Goal: Download file/media

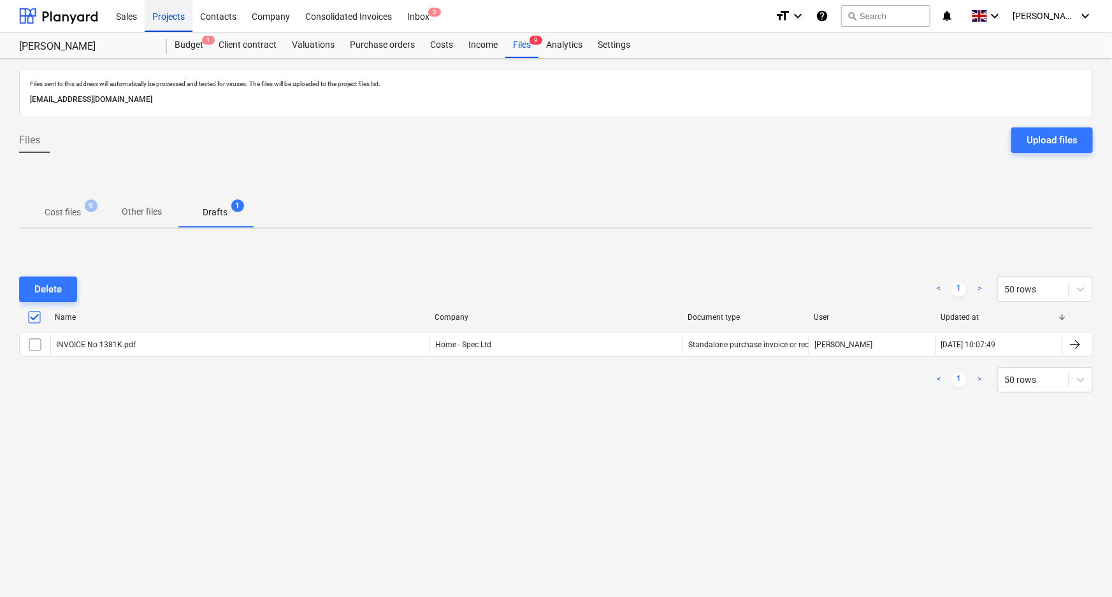
click at [163, 18] on div "Projects" at bounding box center [169, 15] width 48 height 33
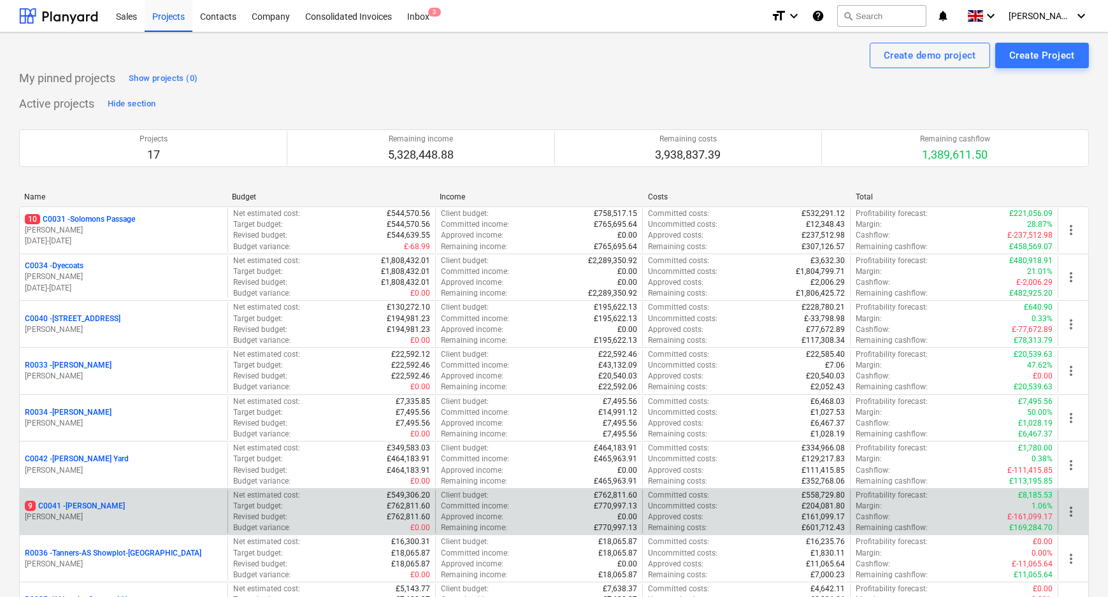
click at [72, 507] on p "9 C0041 - [PERSON_NAME]" at bounding box center [75, 506] width 100 height 11
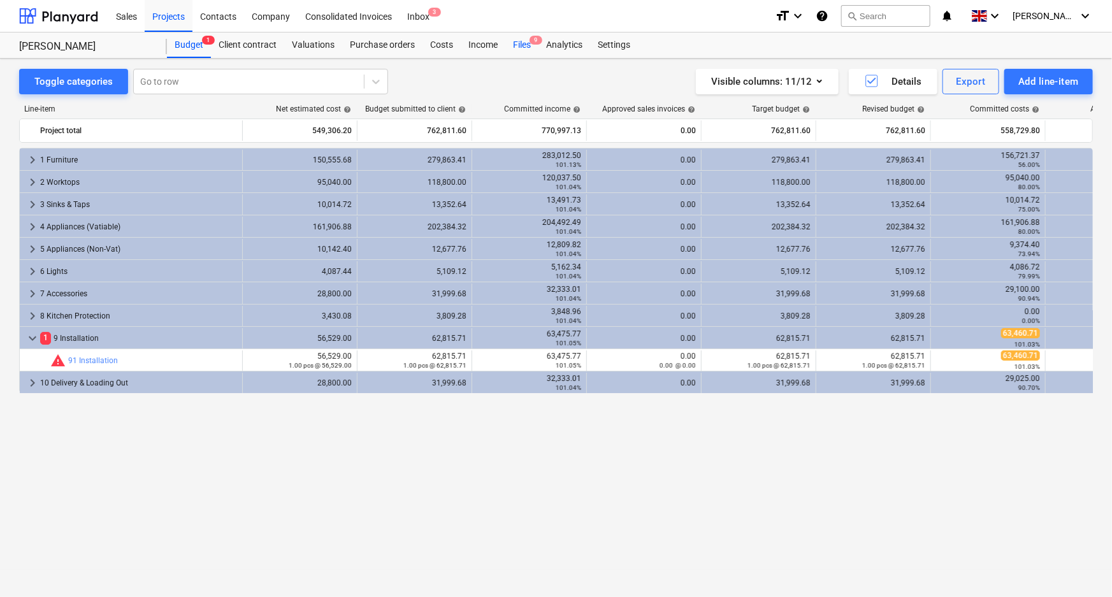
click at [516, 42] on div "Files 9" at bounding box center [521, 45] width 33 height 25
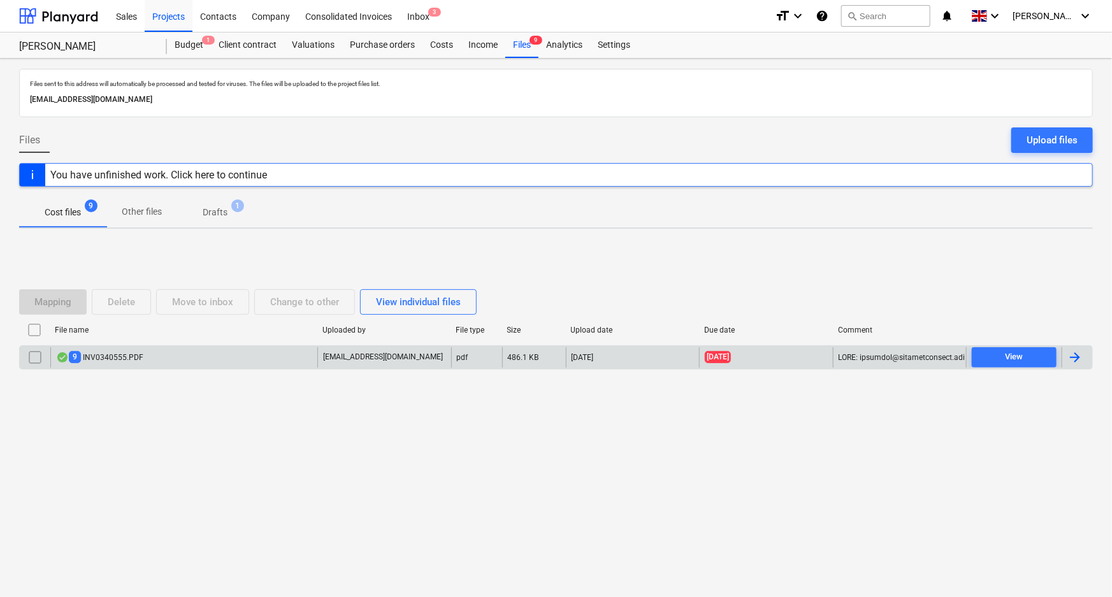
click at [134, 361] on div "9 INV0340555.PDF" at bounding box center [99, 357] width 87 height 12
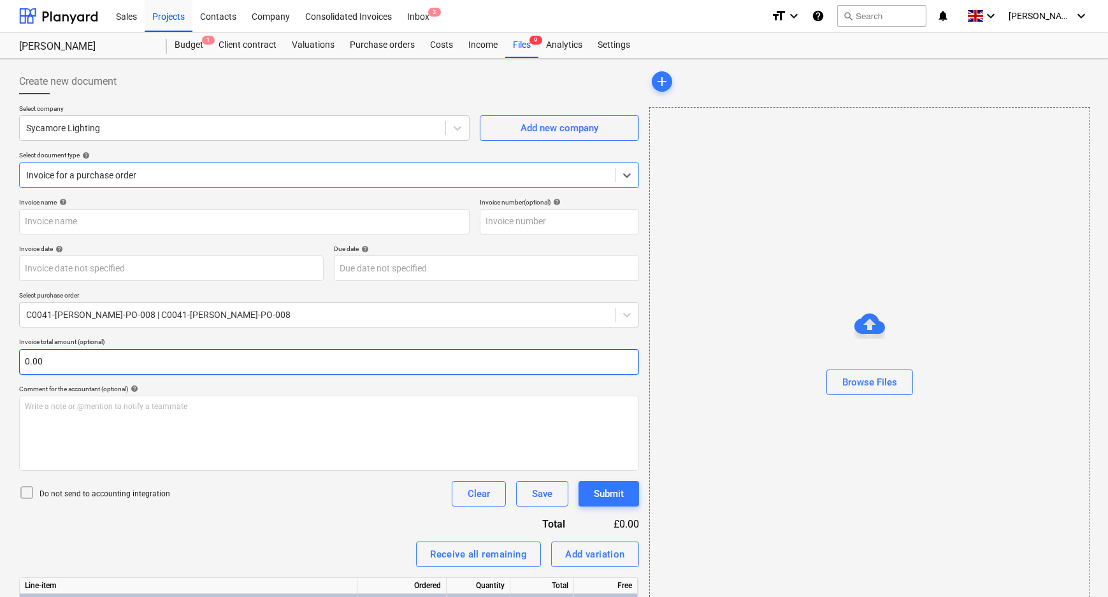
type input "INV0340555"
type input "[DATE]"
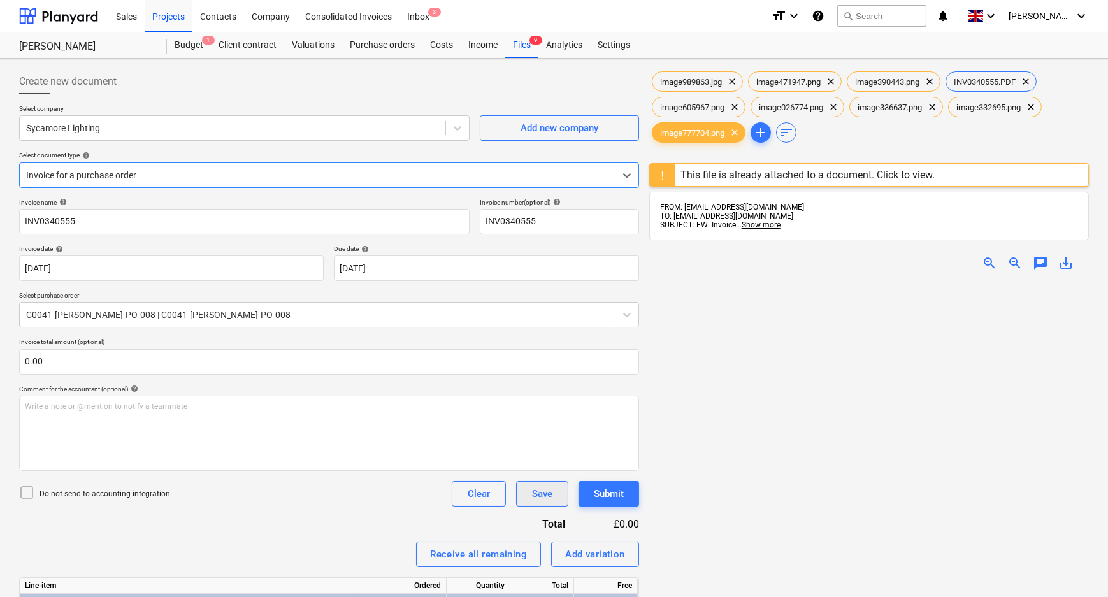
click at [538, 489] on div "Save" at bounding box center [542, 494] width 20 height 17
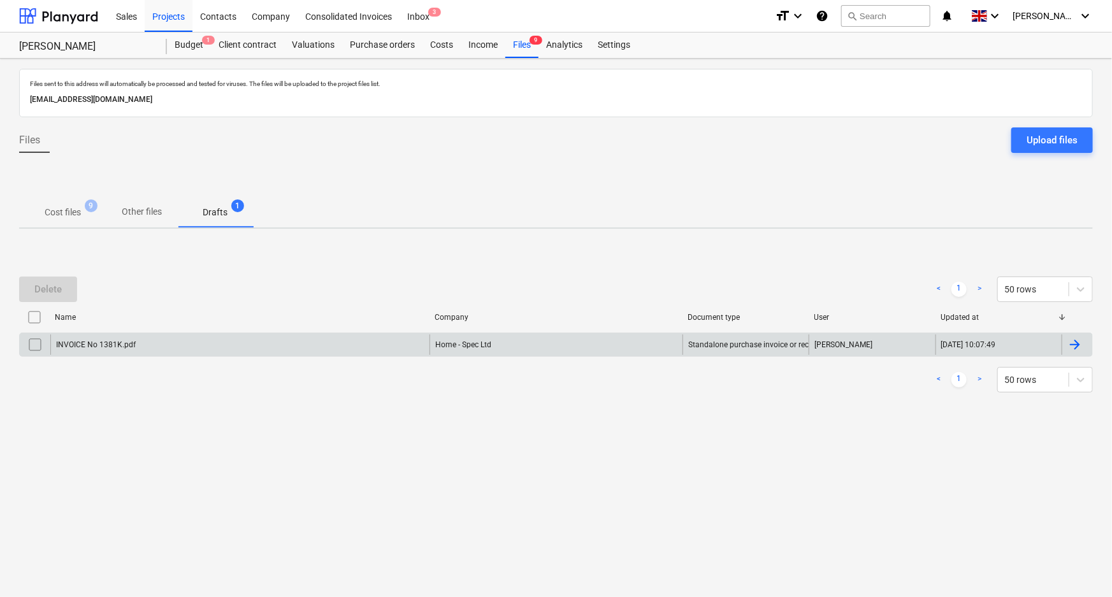
click at [169, 347] on div "INVOICE No 1381K.pdf" at bounding box center [239, 345] width 379 height 20
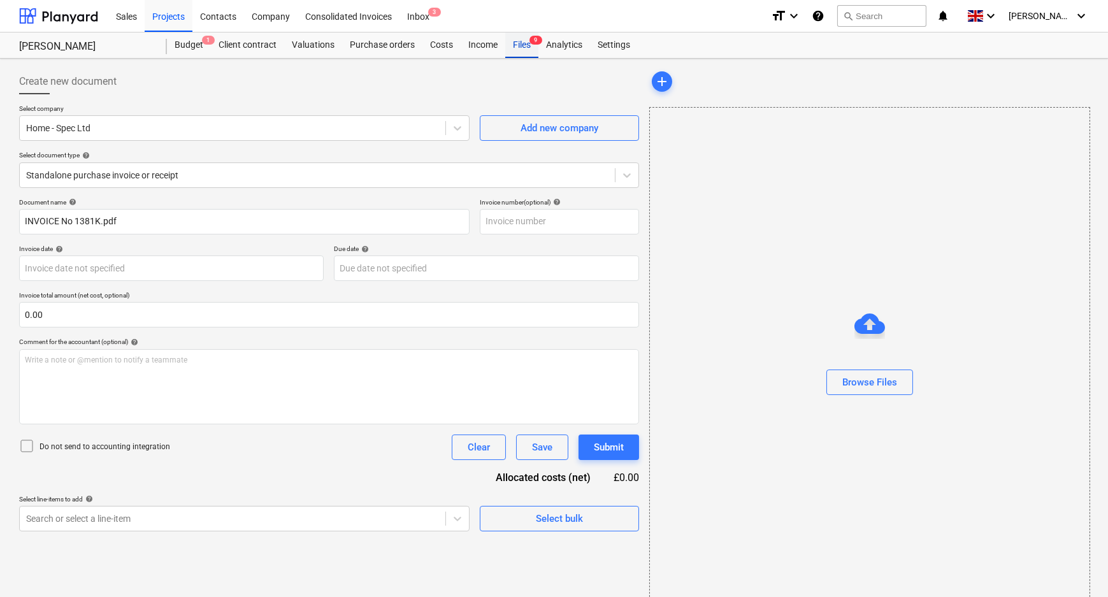
click at [524, 47] on div "Files 9" at bounding box center [521, 45] width 33 height 25
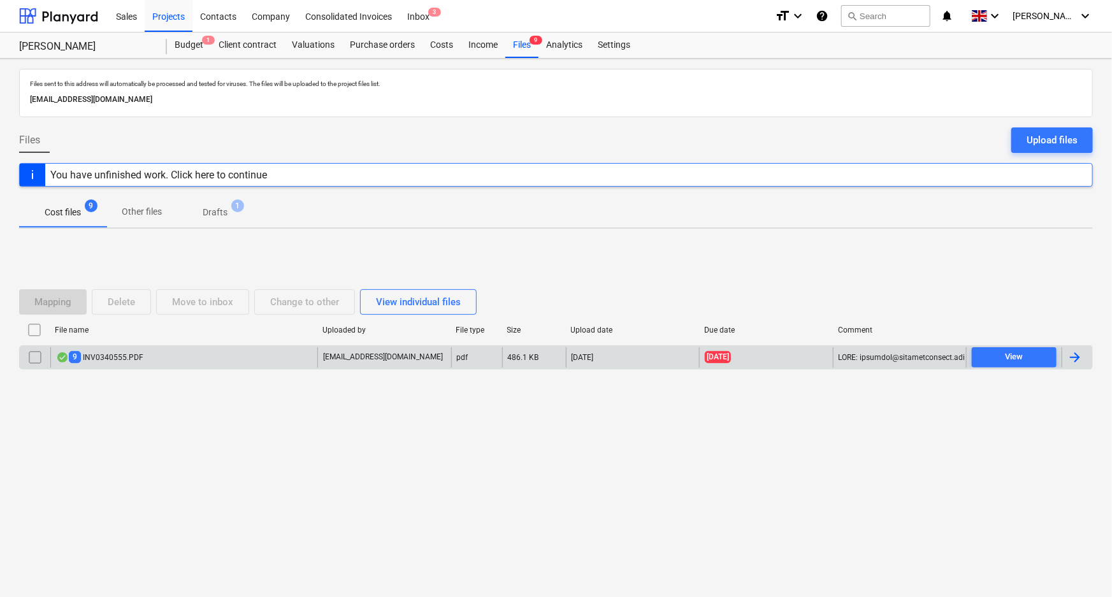
click at [41, 356] on input "checkbox" at bounding box center [35, 357] width 20 height 20
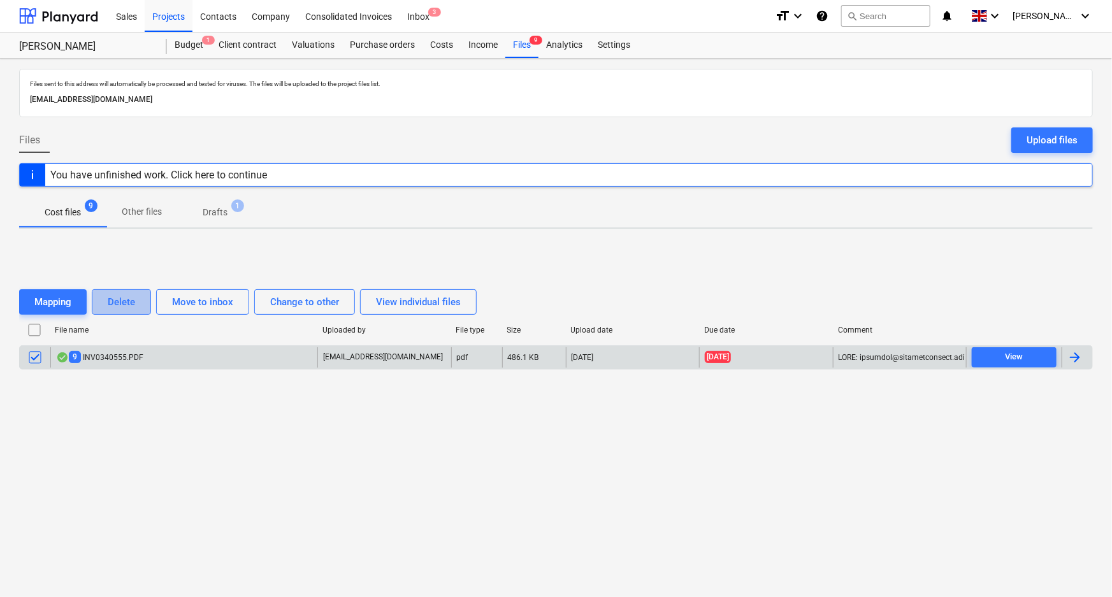
click at [109, 302] on div "Delete" at bounding box center [121, 302] width 27 height 17
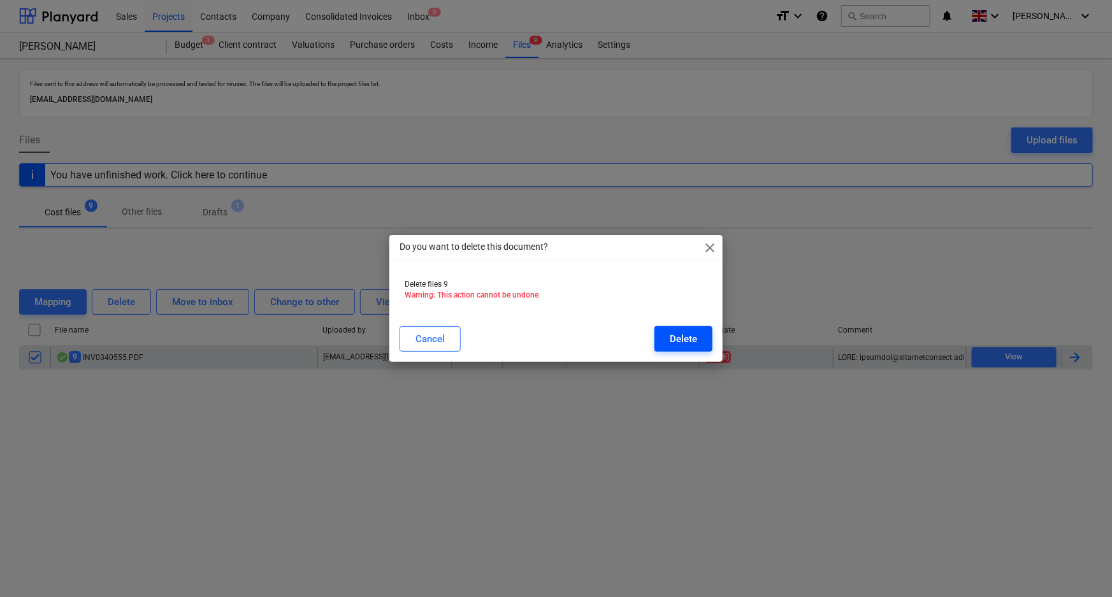
click at [684, 338] on div "Delete" at bounding box center [683, 339] width 27 height 17
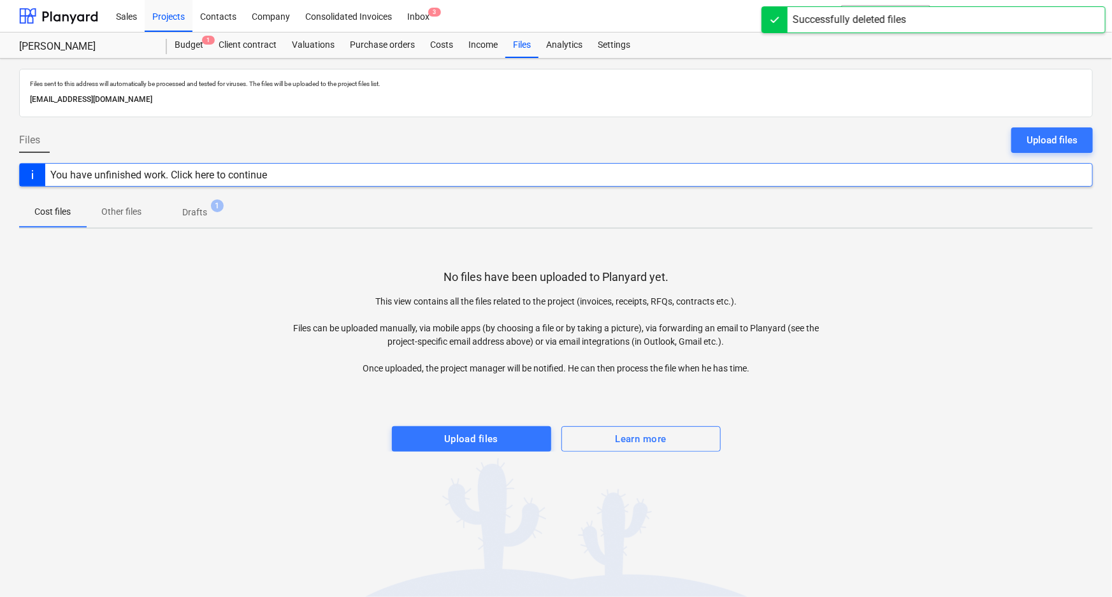
click at [219, 209] on span "1" at bounding box center [217, 205] width 13 height 13
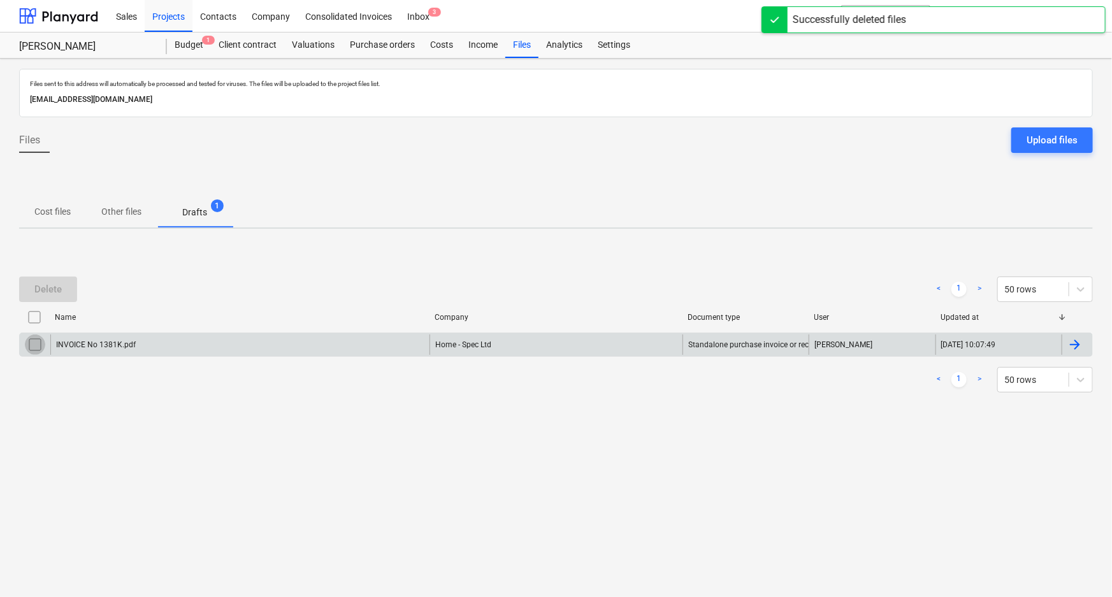
click at [43, 340] on input "checkbox" at bounding box center [35, 345] width 20 height 20
click at [64, 289] on button "Delete" at bounding box center [48, 289] width 58 height 25
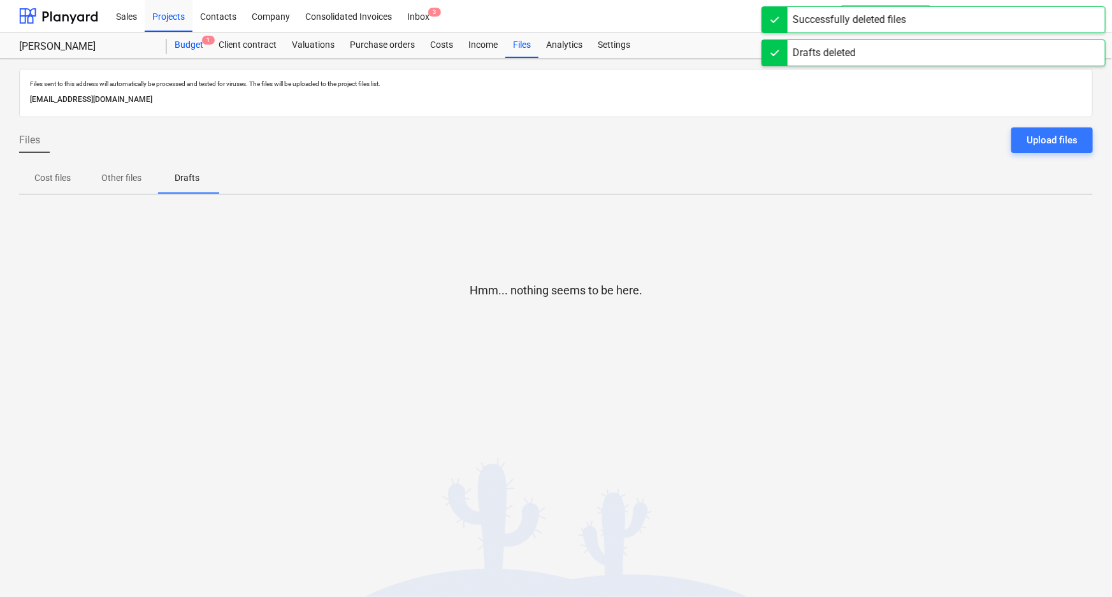
click at [201, 48] on div "Budget 1" at bounding box center [189, 45] width 44 height 25
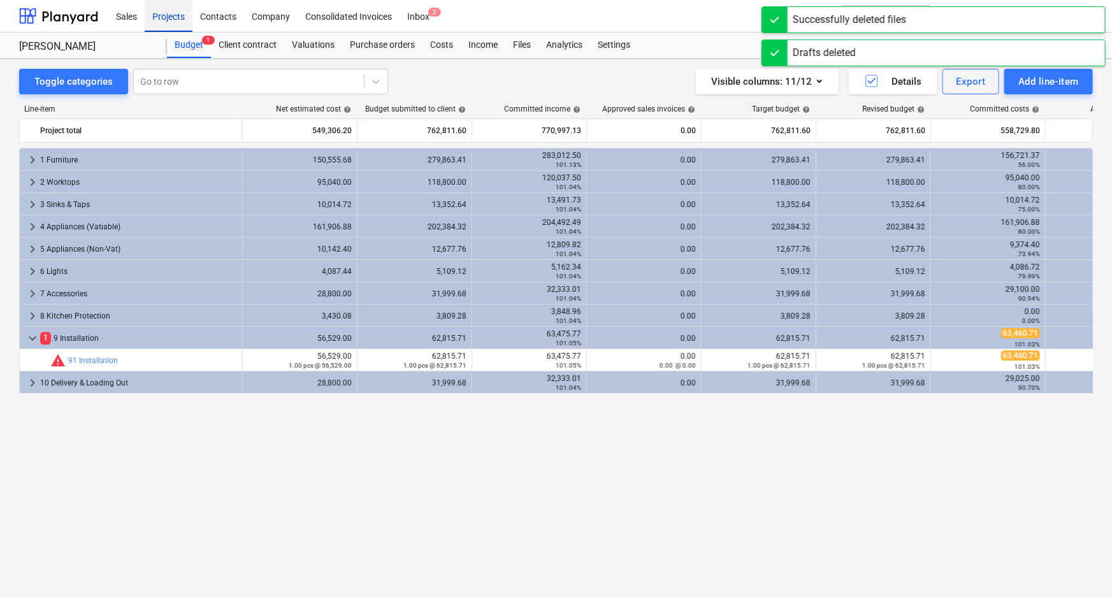
click at [185, 20] on div "Projects" at bounding box center [169, 15] width 48 height 33
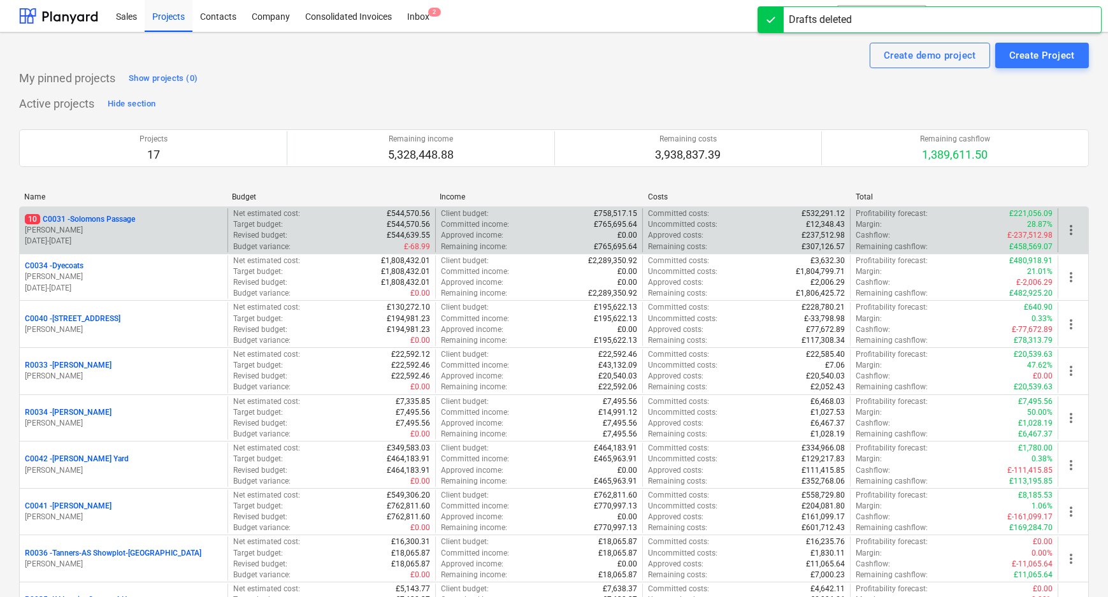
click at [135, 215] on p "10 C0031 - Solomons Passage" at bounding box center [80, 219] width 110 height 11
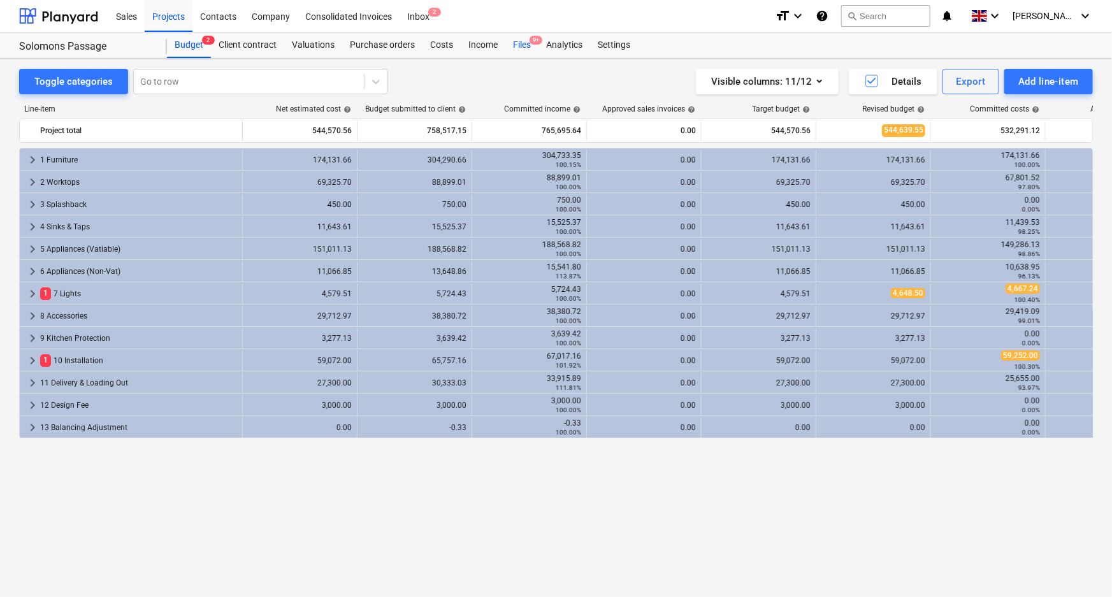
click at [524, 36] on div "Files 9+" at bounding box center [521, 45] width 33 height 25
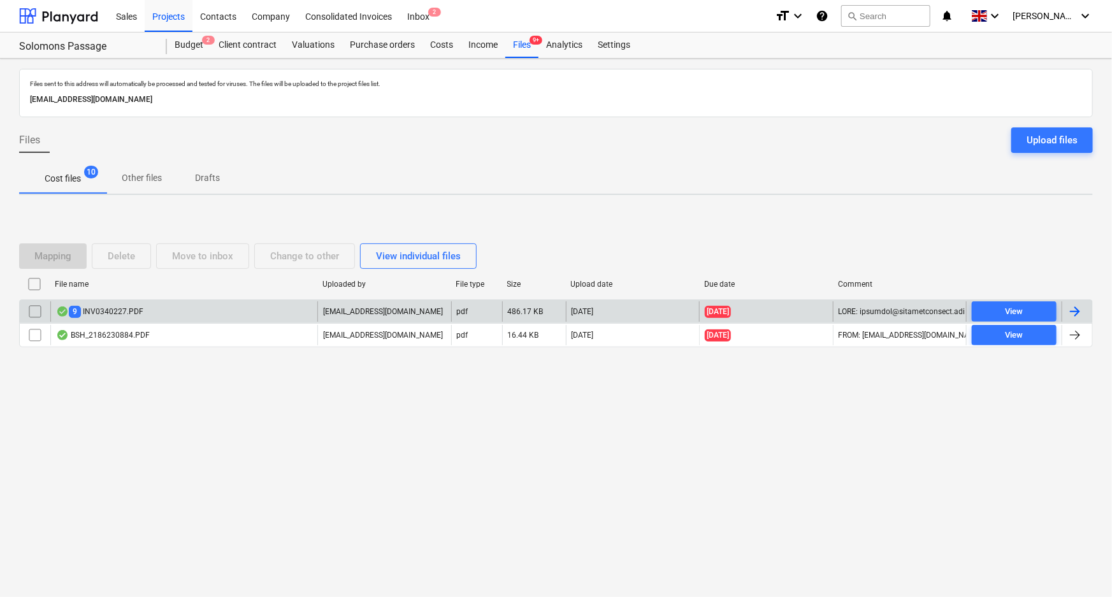
click at [256, 318] on div "9 INV0340227.PDF" at bounding box center [183, 311] width 267 height 20
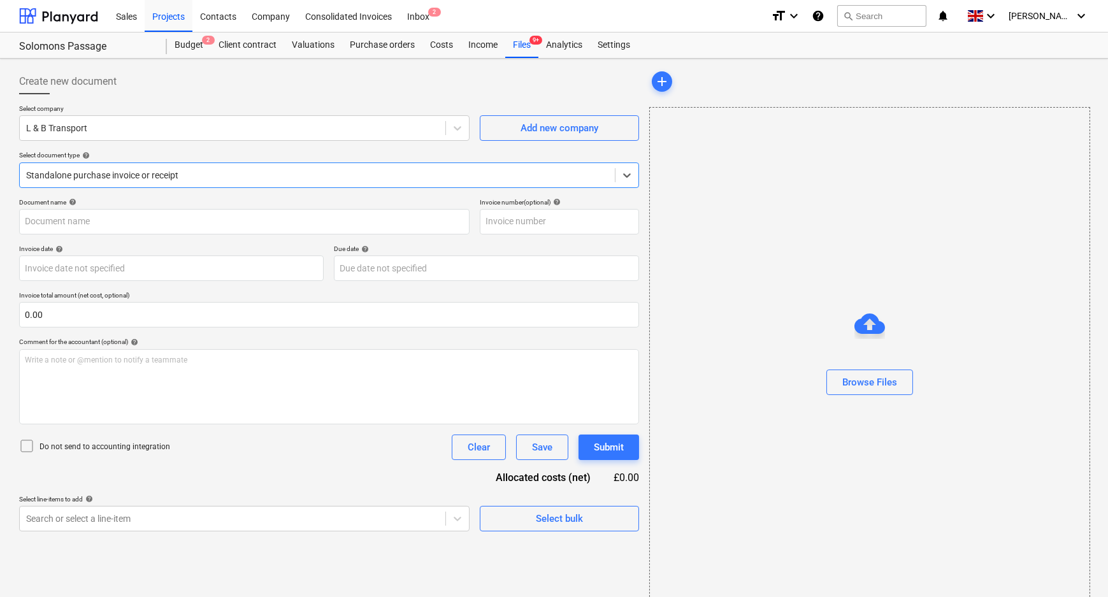
type input "INV0340227"
type input "[DATE]"
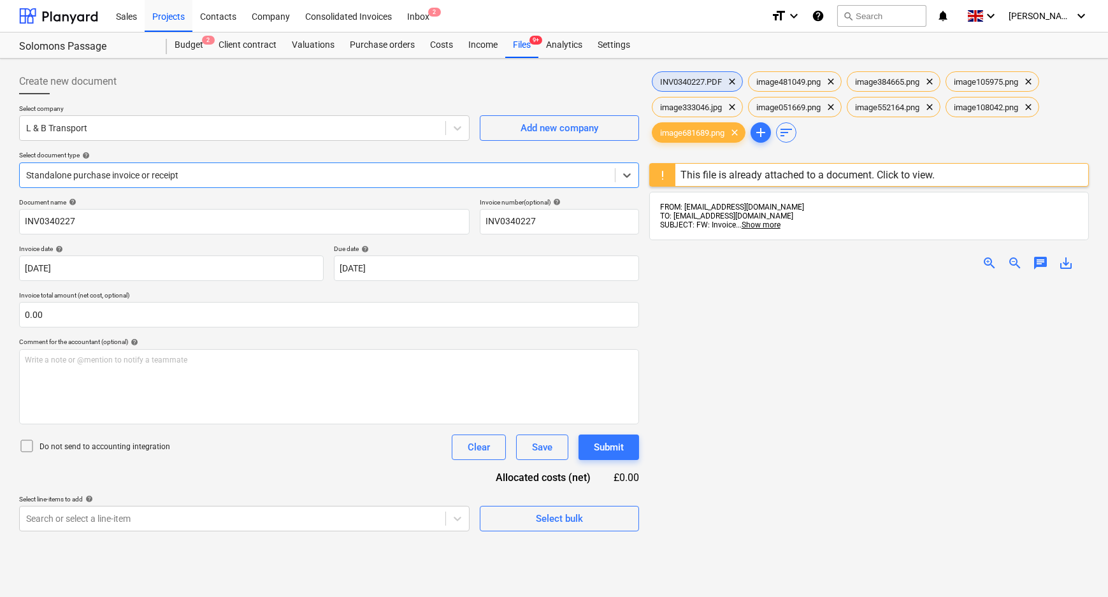
click at [693, 85] on span "INV0340227.PDF" at bounding box center [691, 82] width 77 height 10
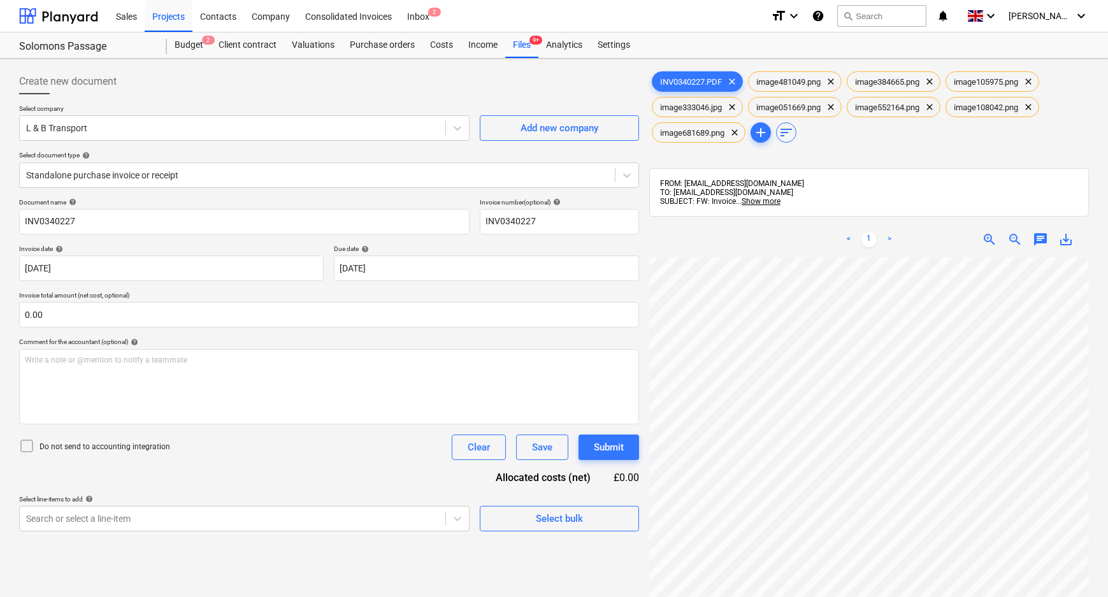
scroll to position [119, 8]
click at [73, 446] on p "Do not send to accounting integration" at bounding box center [105, 447] width 131 height 11
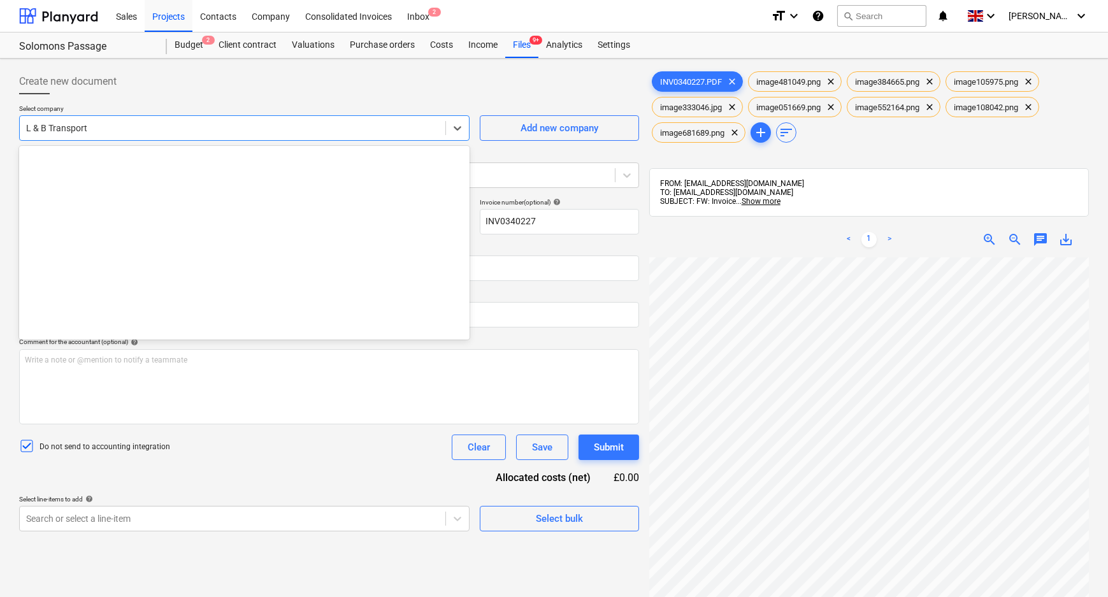
click at [329, 130] on div at bounding box center [232, 128] width 413 height 13
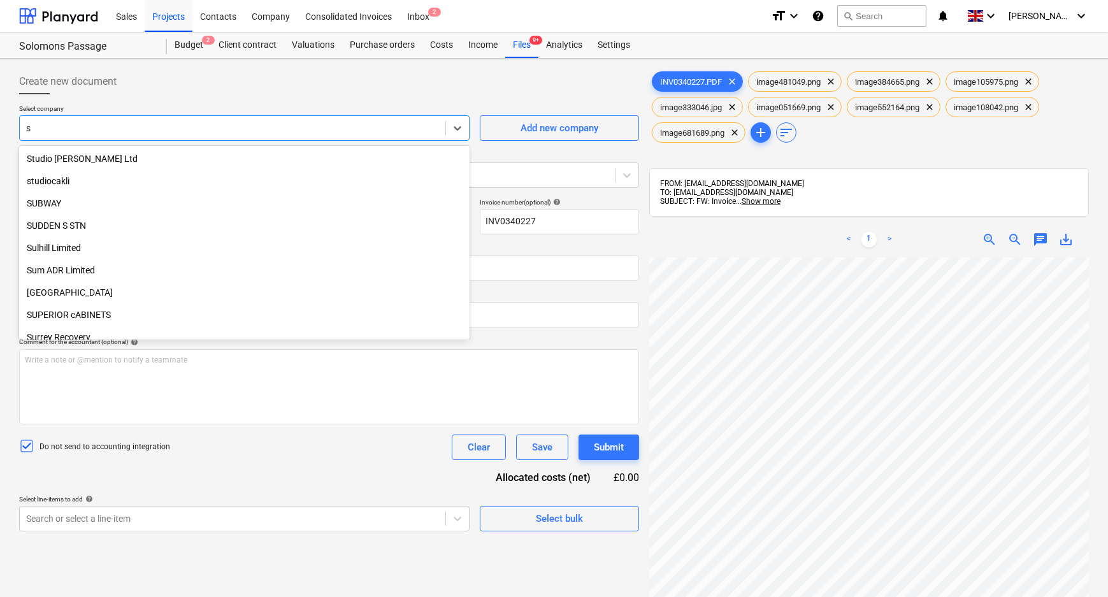
type input "sy"
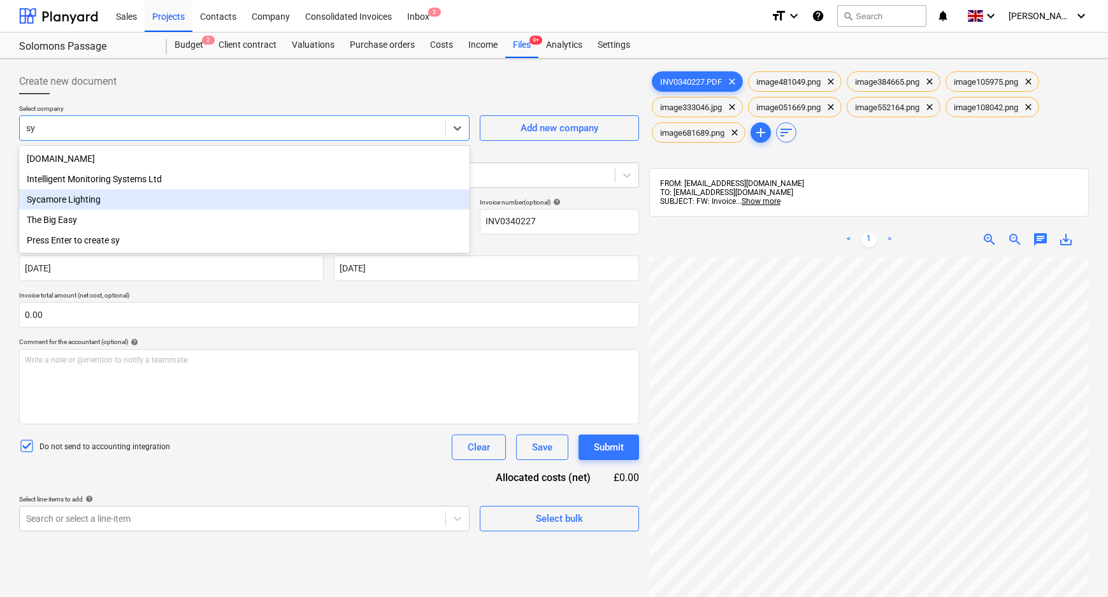
click at [156, 198] on div "Sycamore Lighting" at bounding box center [244, 199] width 451 height 20
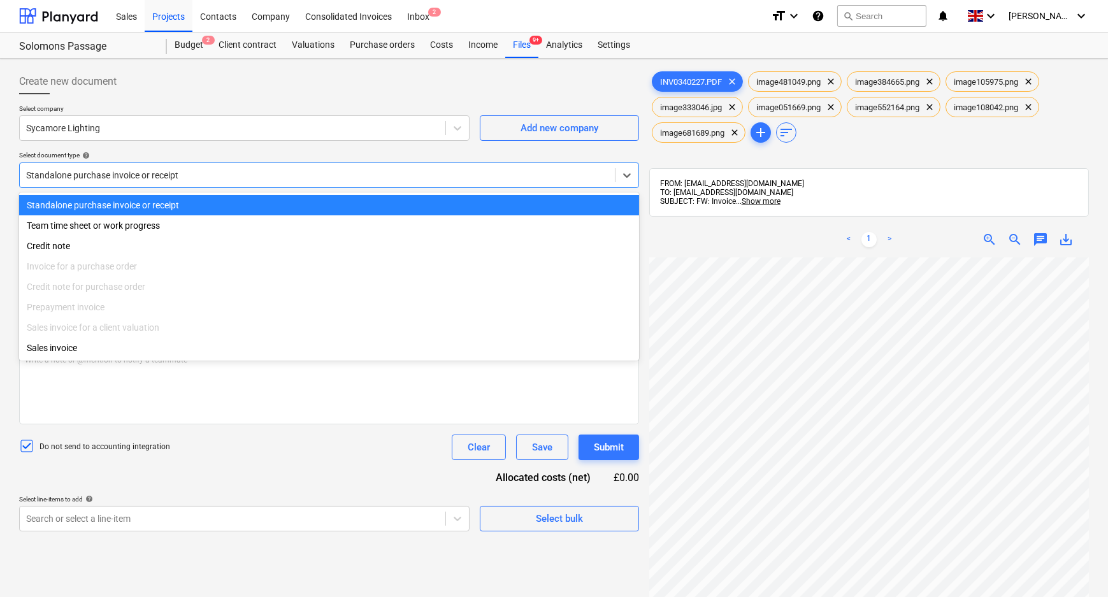
click at [147, 175] on div at bounding box center [317, 175] width 582 height 13
click at [148, 176] on div at bounding box center [317, 175] width 582 height 13
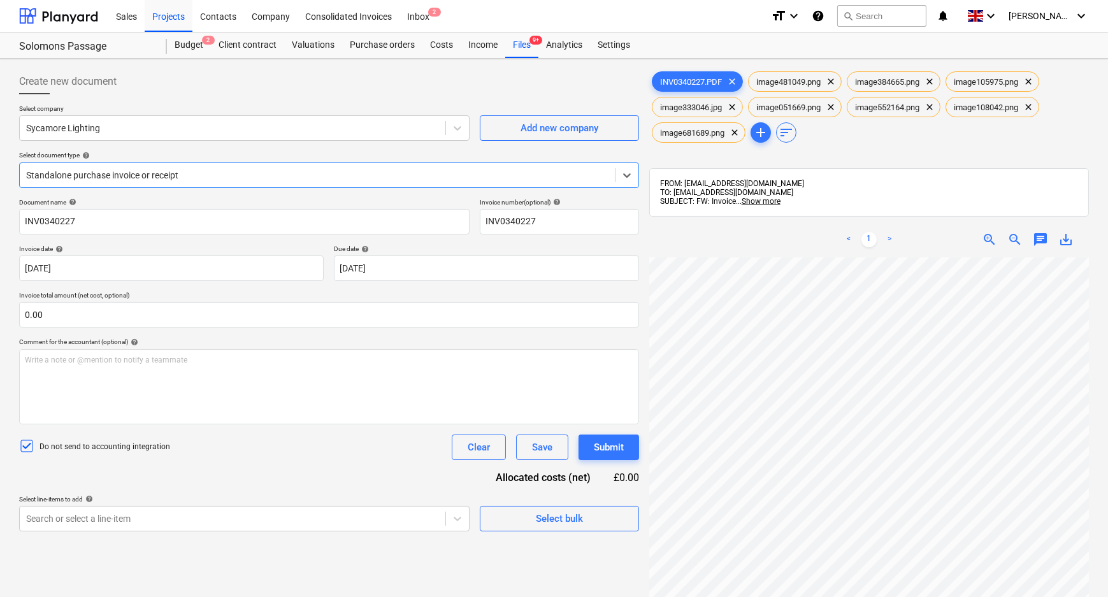
click at [163, 148] on div "Select company Sycamore Lighting Add new company Select document type help Sele…" at bounding box center [329, 152] width 620 height 94
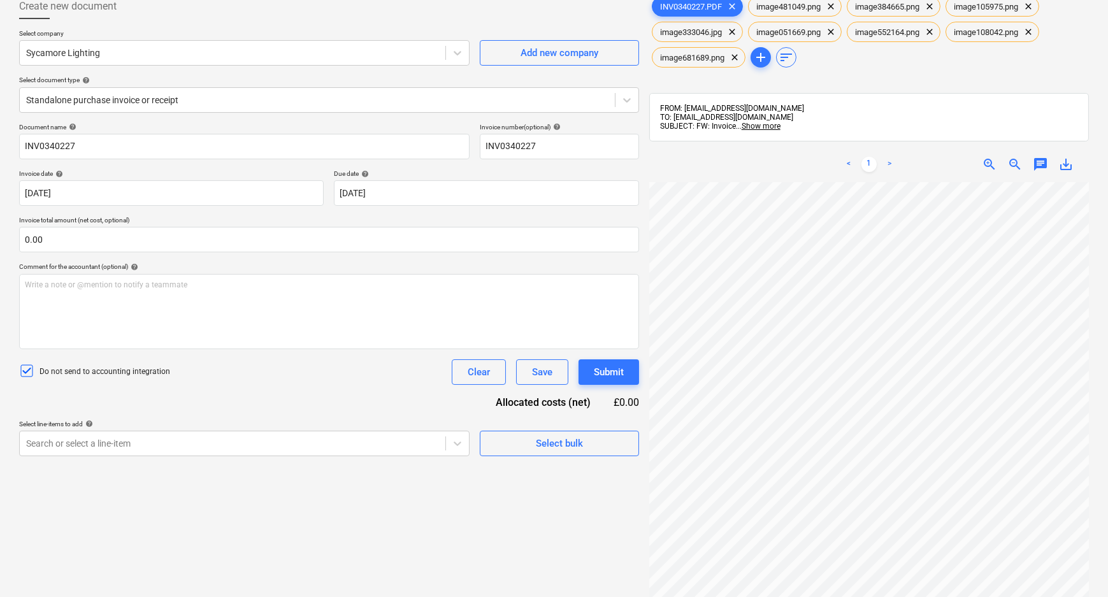
scroll to position [233, 0]
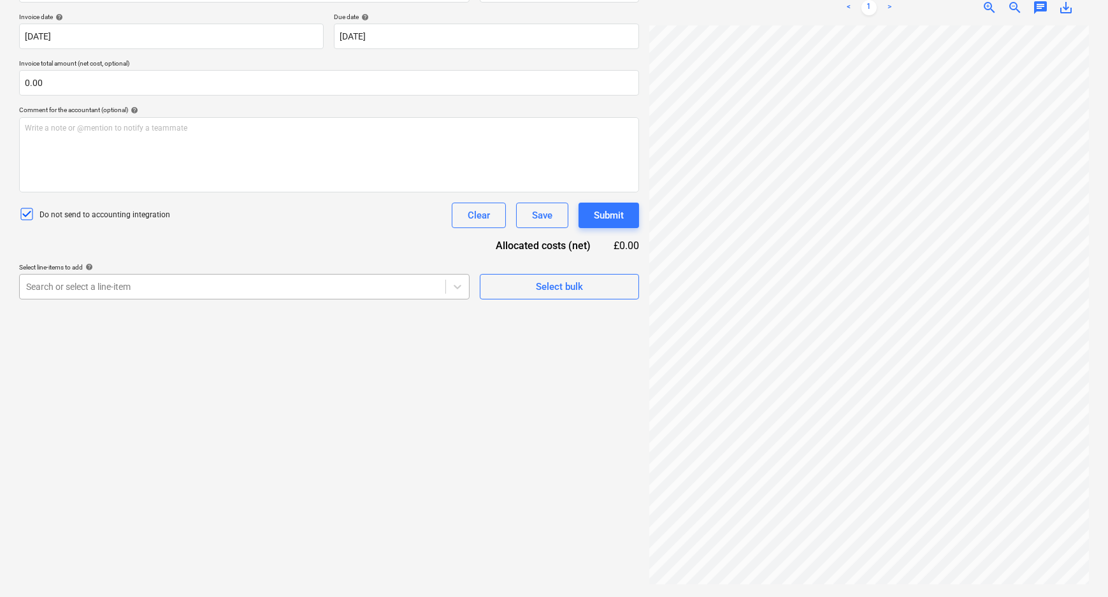
click at [401, 285] on div at bounding box center [232, 286] width 413 height 13
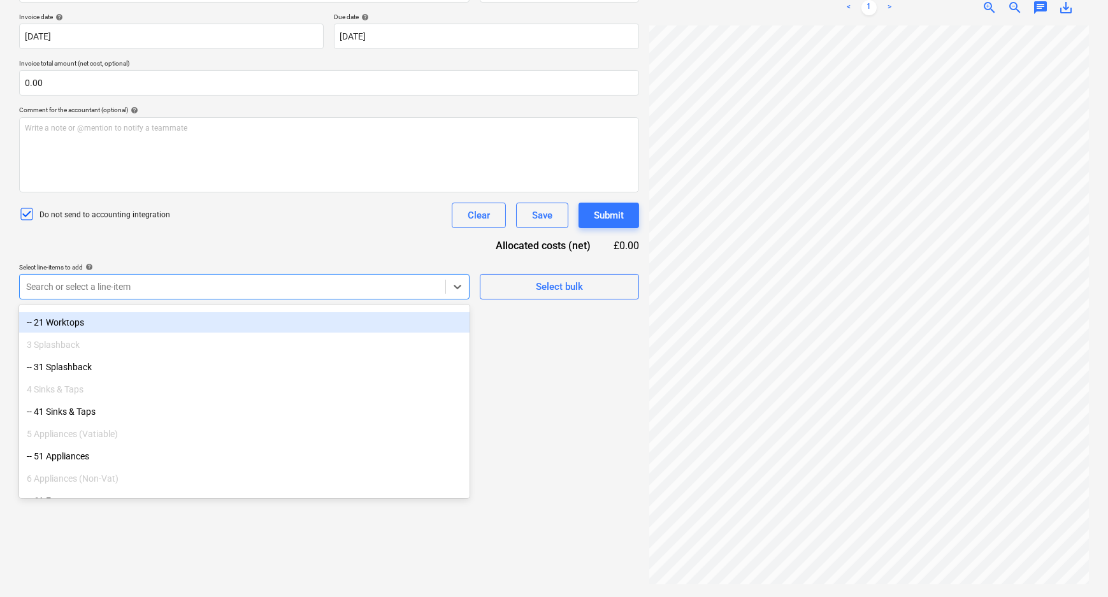
scroll to position [231, 0]
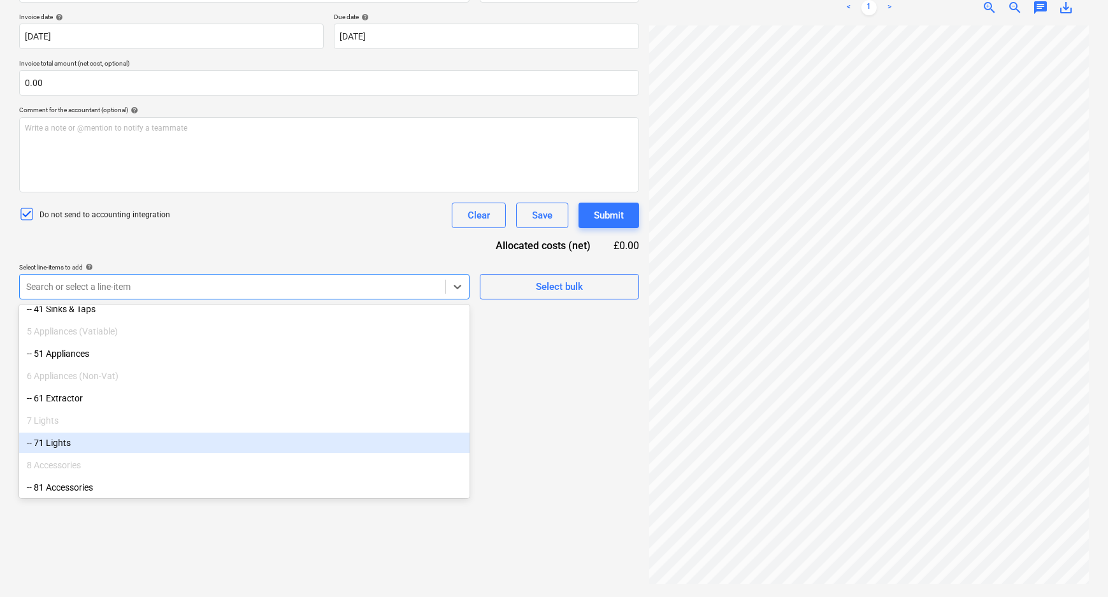
click at [85, 442] on div "-- 71 Lights" at bounding box center [244, 443] width 451 height 20
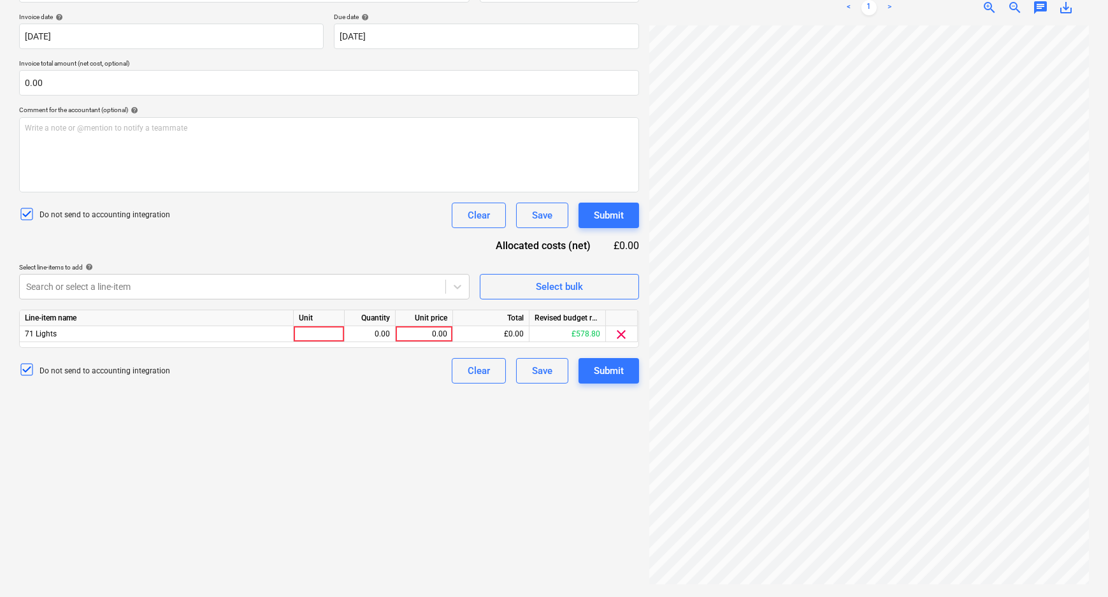
click at [592, 444] on div "Create new document Select company Sycamore Lighting Add new company Select doc…" at bounding box center [329, 212] width 630 height 760
click at [331, 334] on div at bounding box center [319, 334] width 51 height 16
click at [377, 333] on div "0.00" at bounding box center [370, 334] width 40 height 16
type input "1"
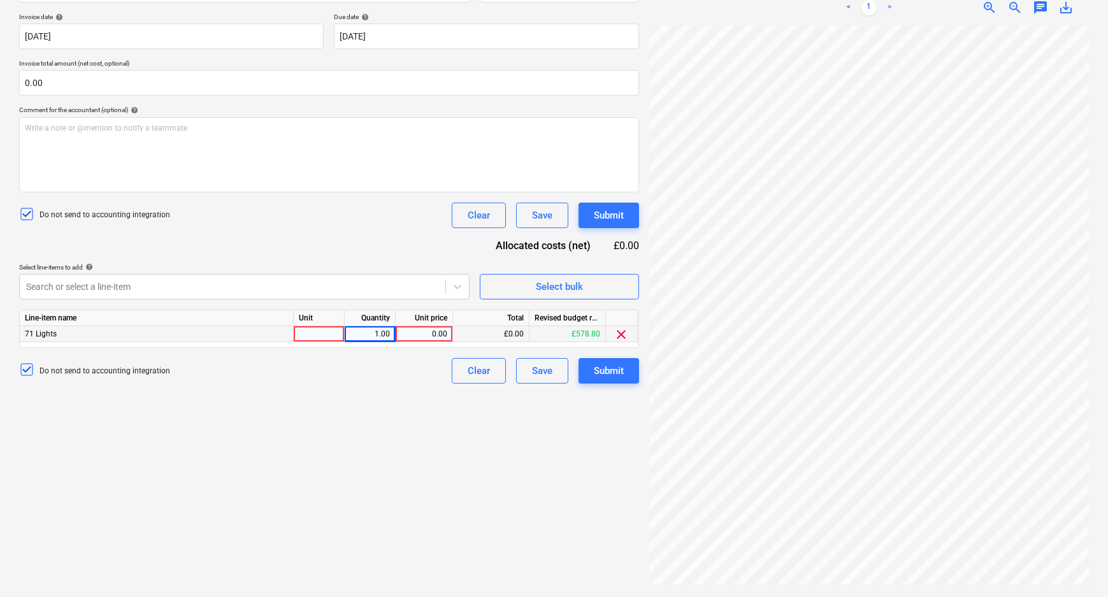
click at [438, 331] on div "0.00" at bounding box center [424, 334] width 47 height 16
type input "493.94"
click at [438, 412] on div "Create new document Select company Sycamore Lighting Add new company Select doc…" at bounding box center [329, 212] width 630 height 760
click at [307, 329] on div at bounding box center [319, 334] width 51 height 16
type input "pcs"
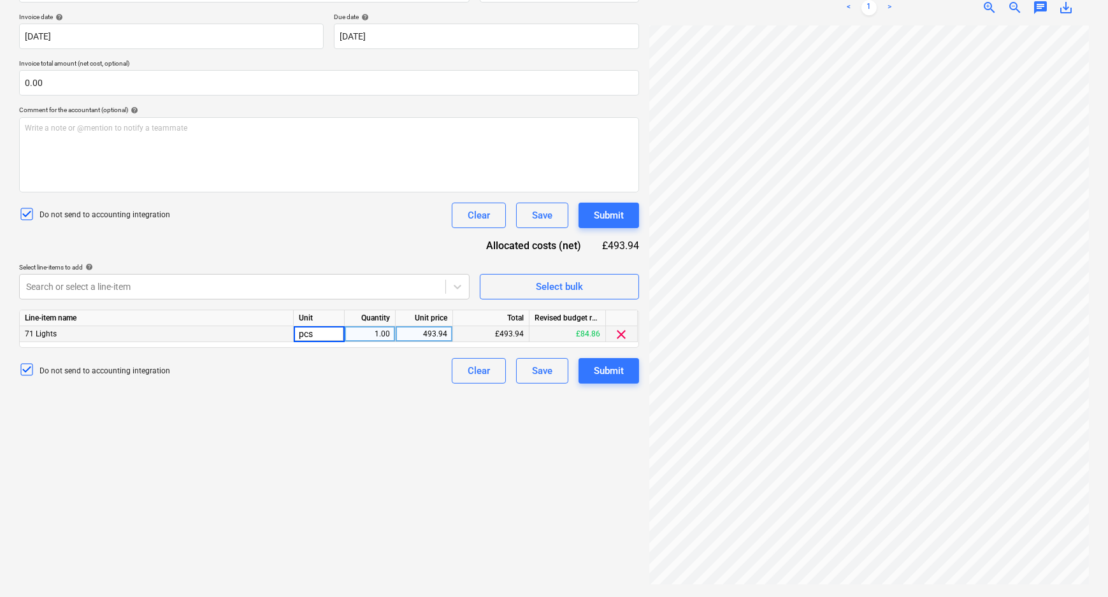
click at [347, 434] on div "Create new document Select company Sycamore Lighting Add new company Select doc…" at bounding box center [329, 212] width 630 height 760
click at [618, 366] on div "Submit" at bounding box center [609, 371] width 30 height 17
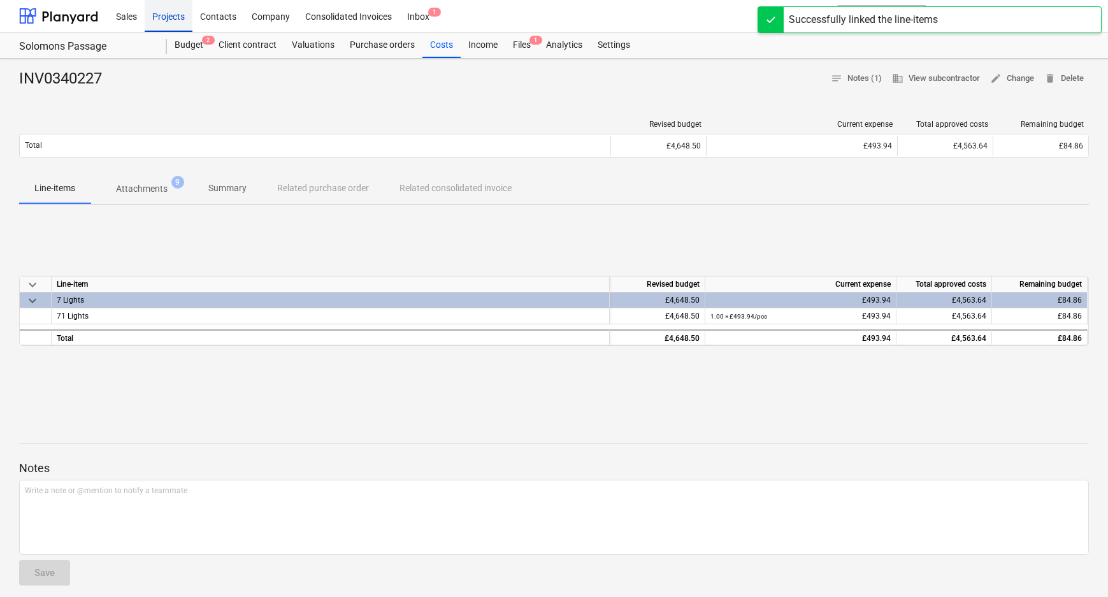
click at [175, 15] on div "Projects" at bounding box center [169, 15] width 48 height 33
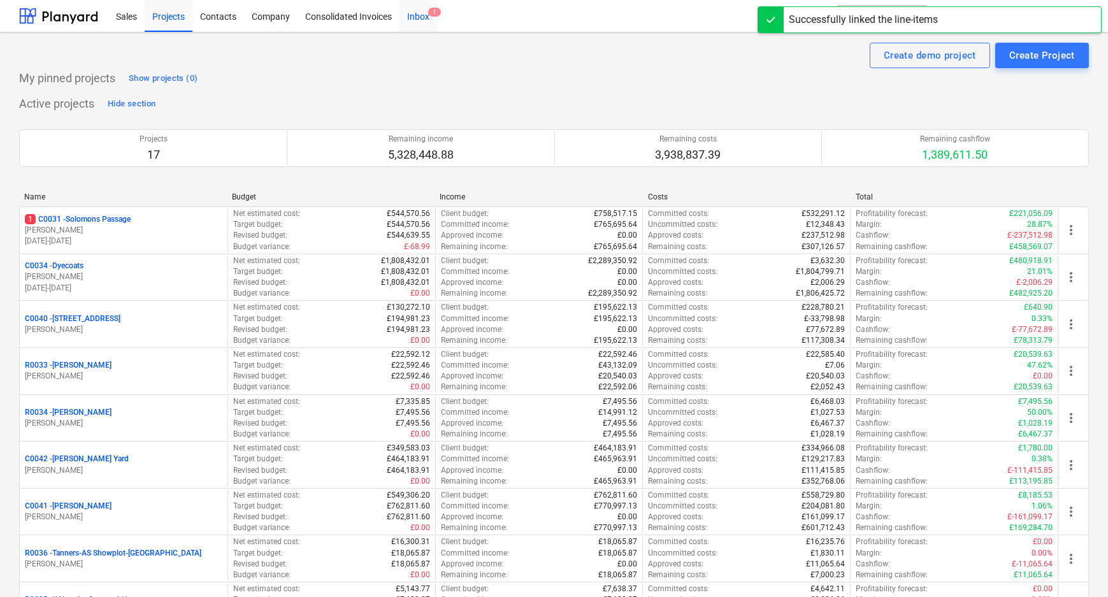
click at [405, 15] on div "Inbox 1" at bounding box center [419, 15] width 38 height 33
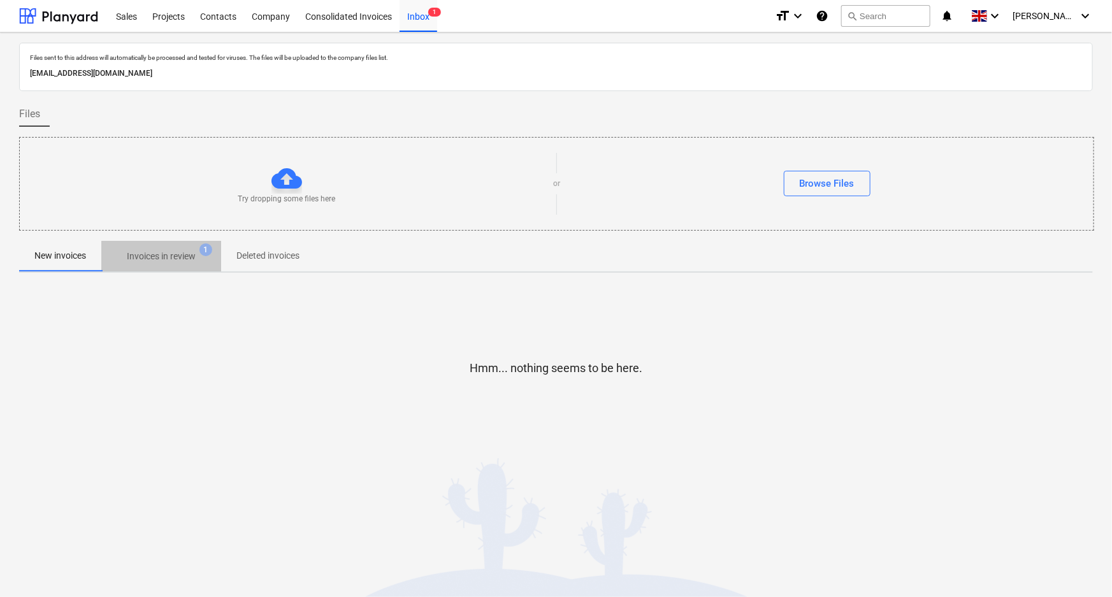
click at [186, 261] on p "Invoices in review" at bounding box center [161, 256] width 69 height 13
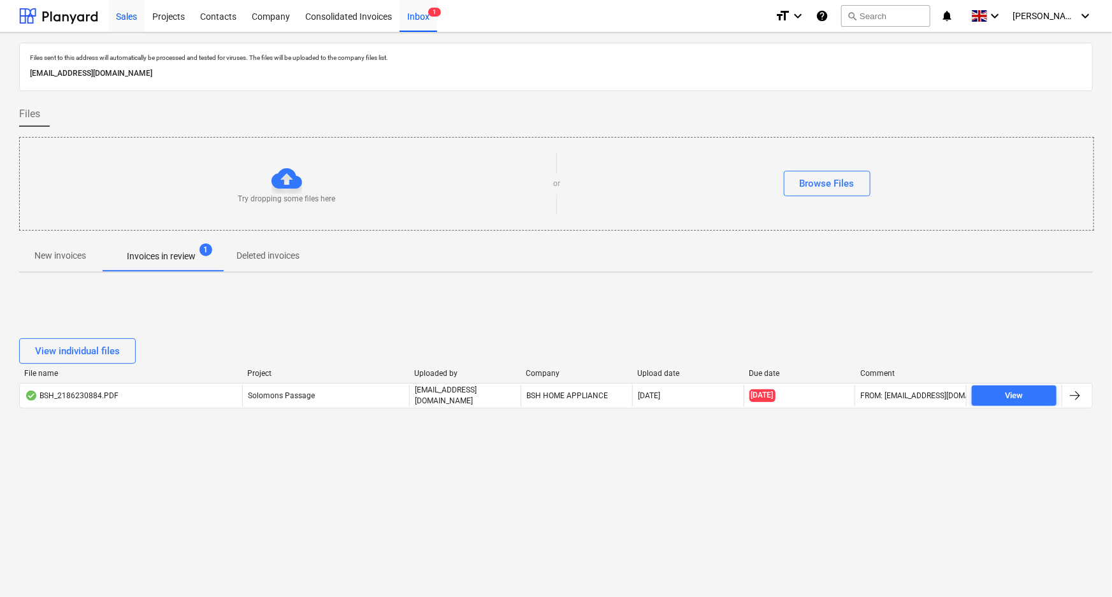
click at [133, 12] on div "Sales" at bounding box center [126, 15] width 36 height 33
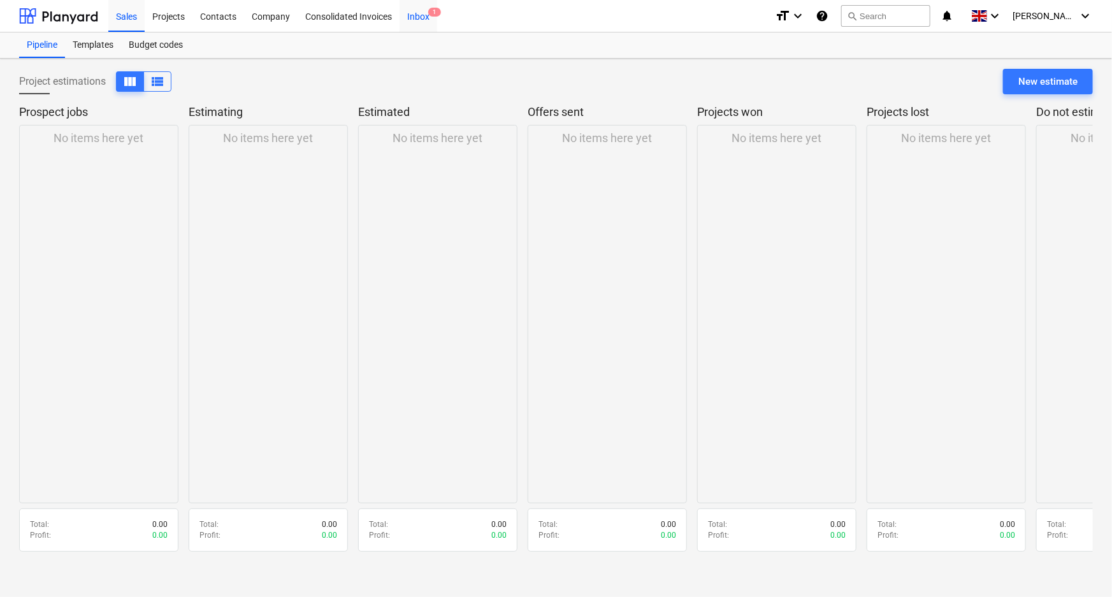
click at [438, 11] on span "1" at bounding box center [434, 12] width 13 height 9
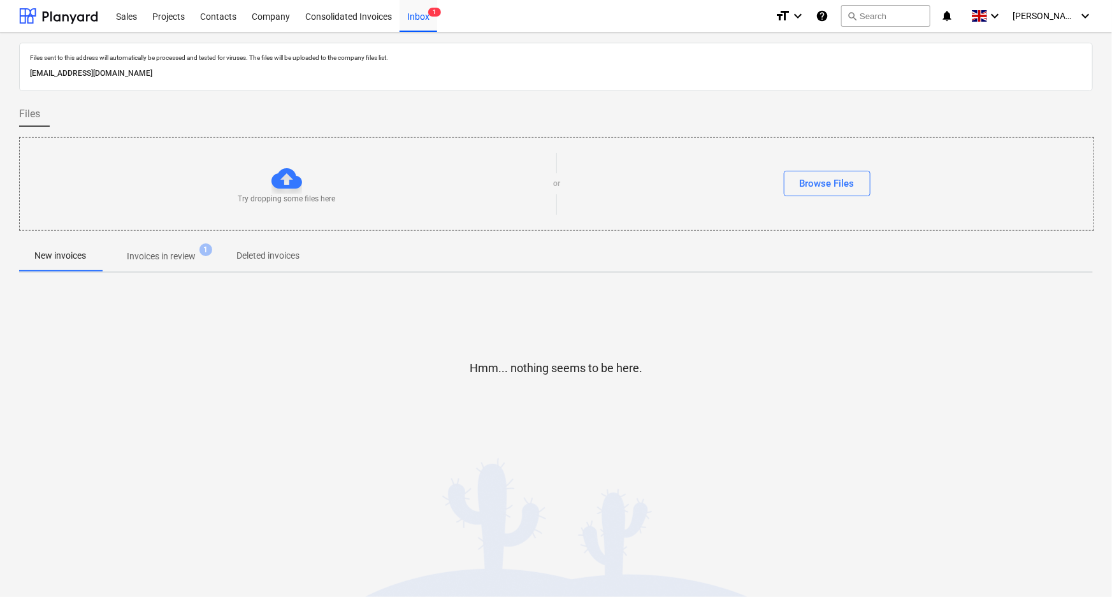
click at [172, 261] on p "Invoices in review" at bounding box center [161, 256] width 69 height 13
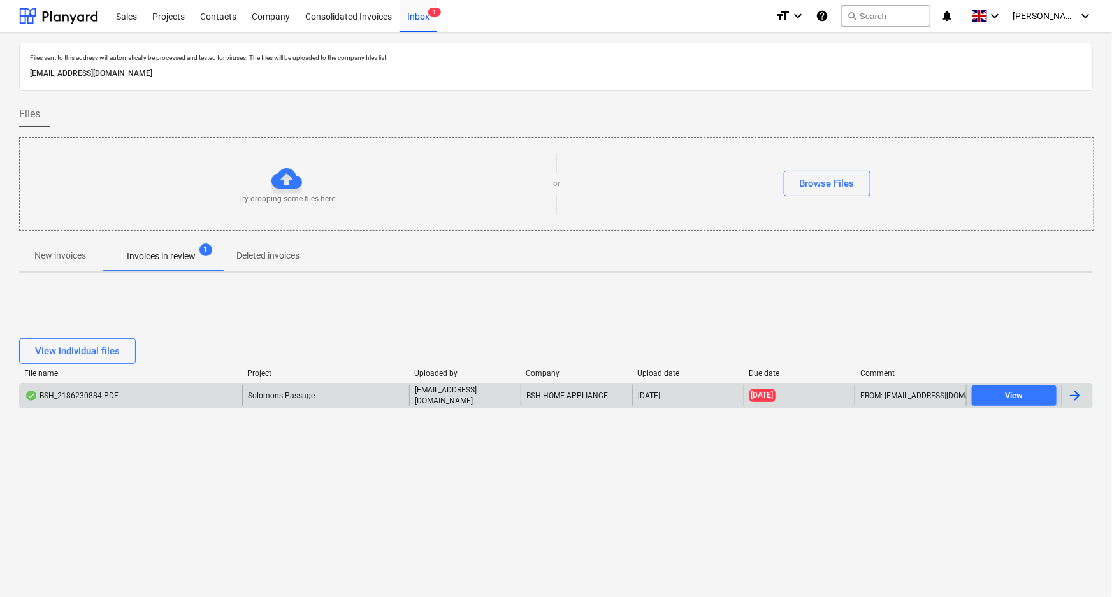
click at [134, 390] on div "BSH_2186230884.PDF" at bounding box center [131, 396] width 222 height 22
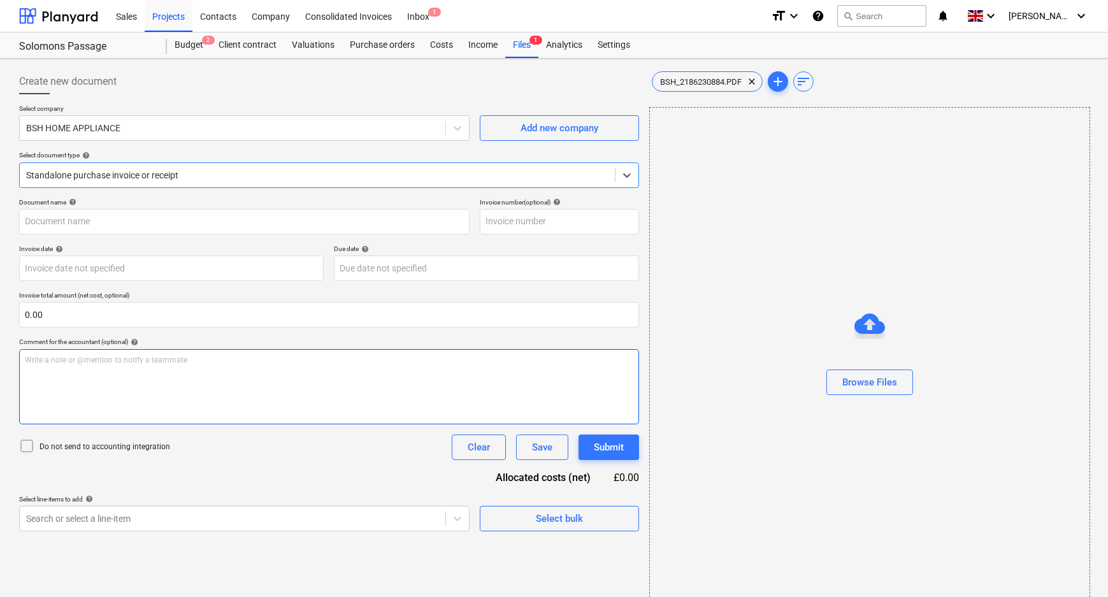
type input "2186230884"
type input "[DATE]"
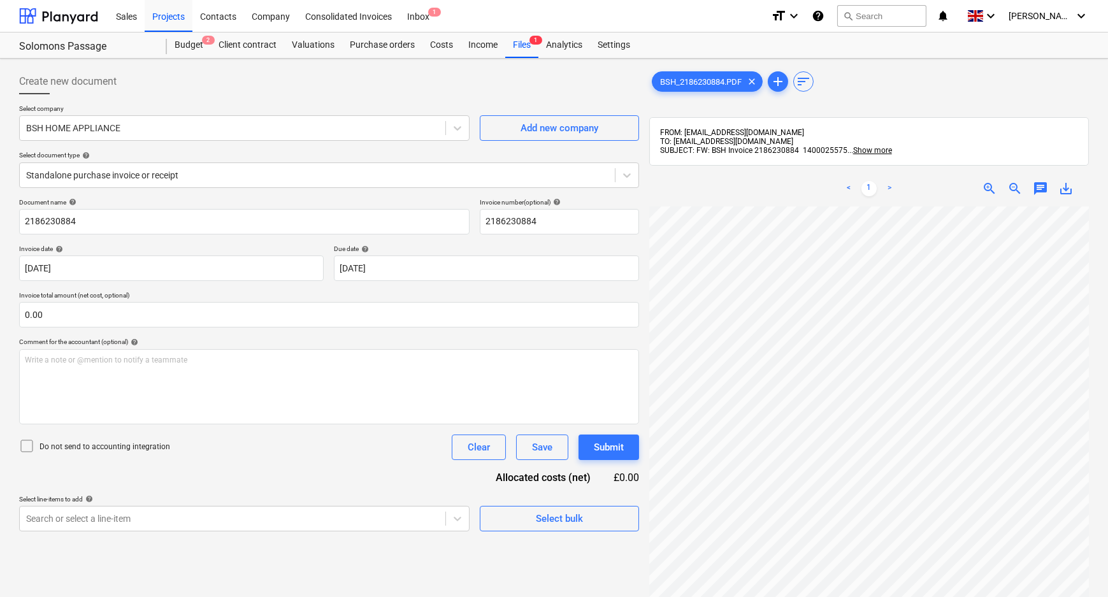
click at [112, 450] on p "Do not send to accounting integration" at bounding box center [105, 447] width 131 height 11
click at [263, 122] on div at bounding box center [232, 128] width 413 height 13
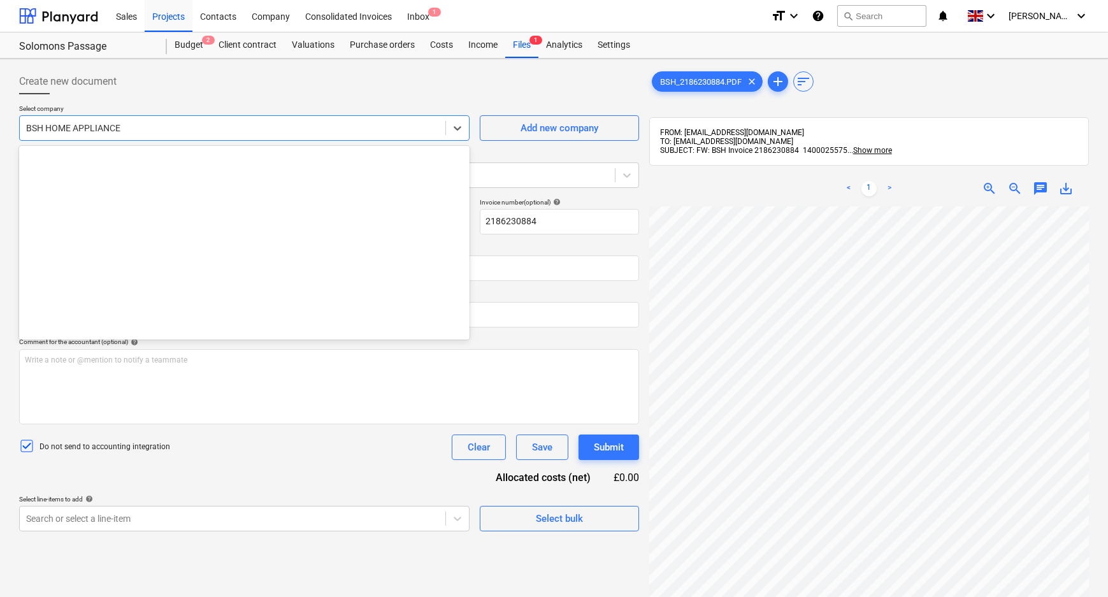
scroll to position [3435, 0]
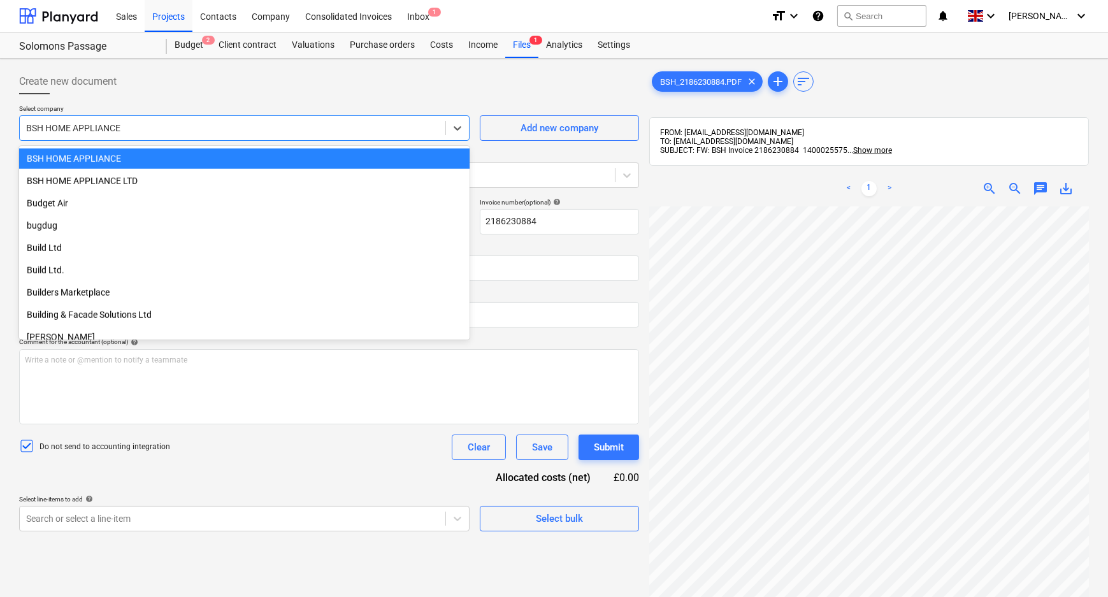
click at [262, 122] on div at bounding box center [232, 128] width 413 height 13
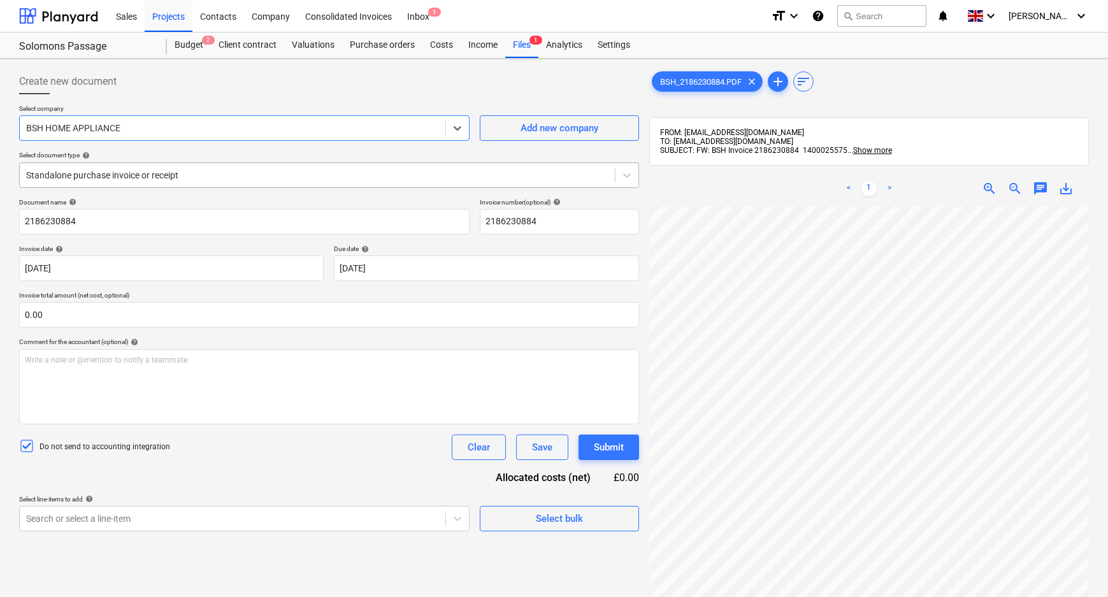
click at [239, 172] on div at bounding box center [317, 175] width 582 height 13
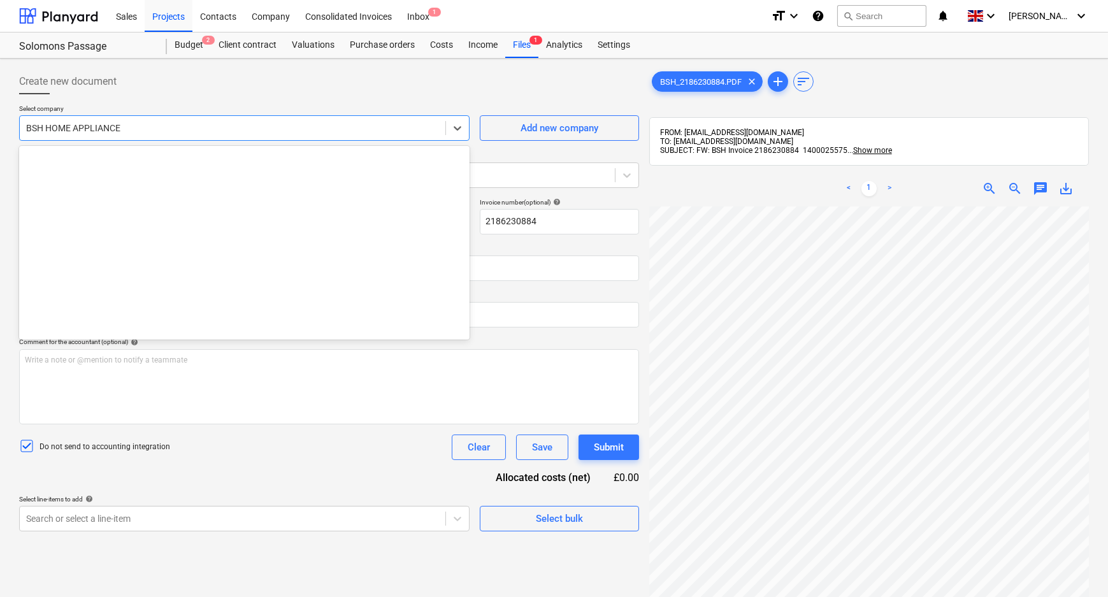
click at [242, 117] on div "BSH HOME APPLIANCE" at bounding box center [244, 127] width 451 height 25
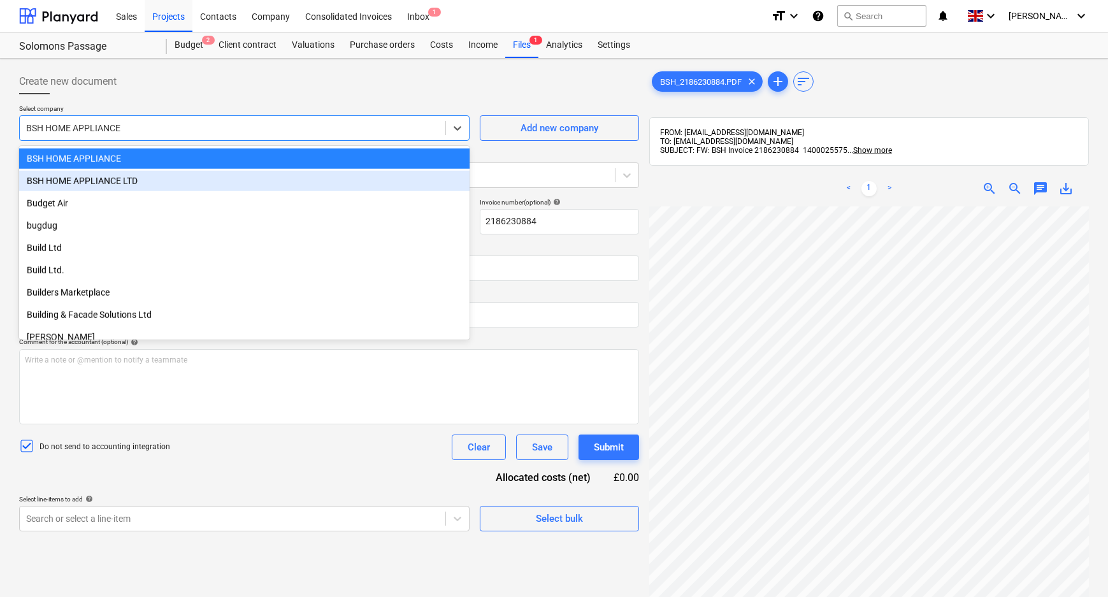
click at [206, 189] on div "BSH HOME APPLIANCE LTD" at bounding box center [244, 181] width 451 height 20
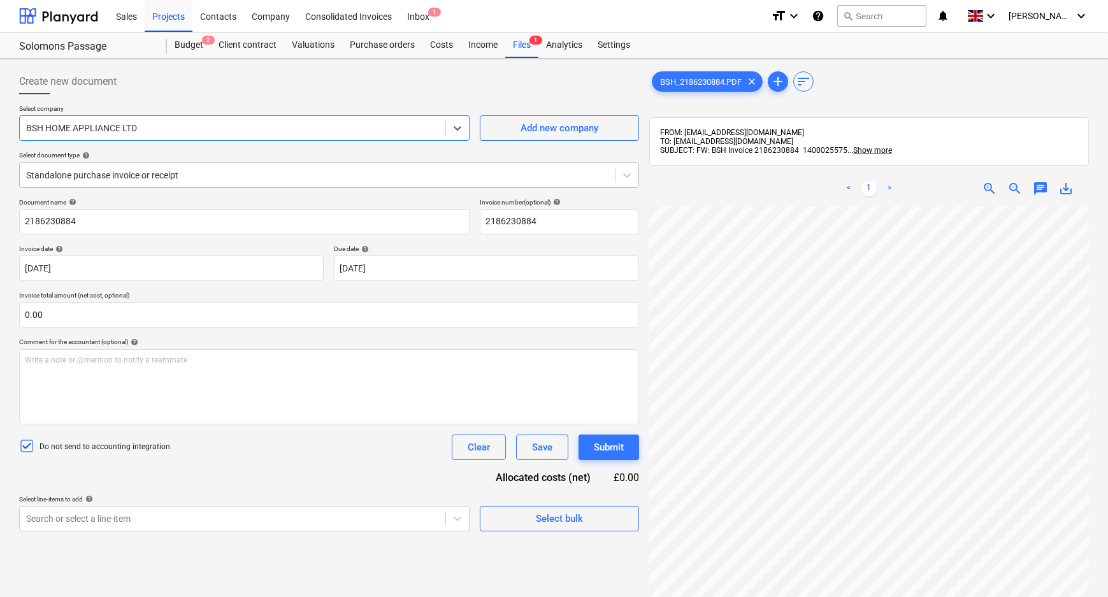
click at [205, 173] on div at bounding box center [317, 175] width 582 height 13
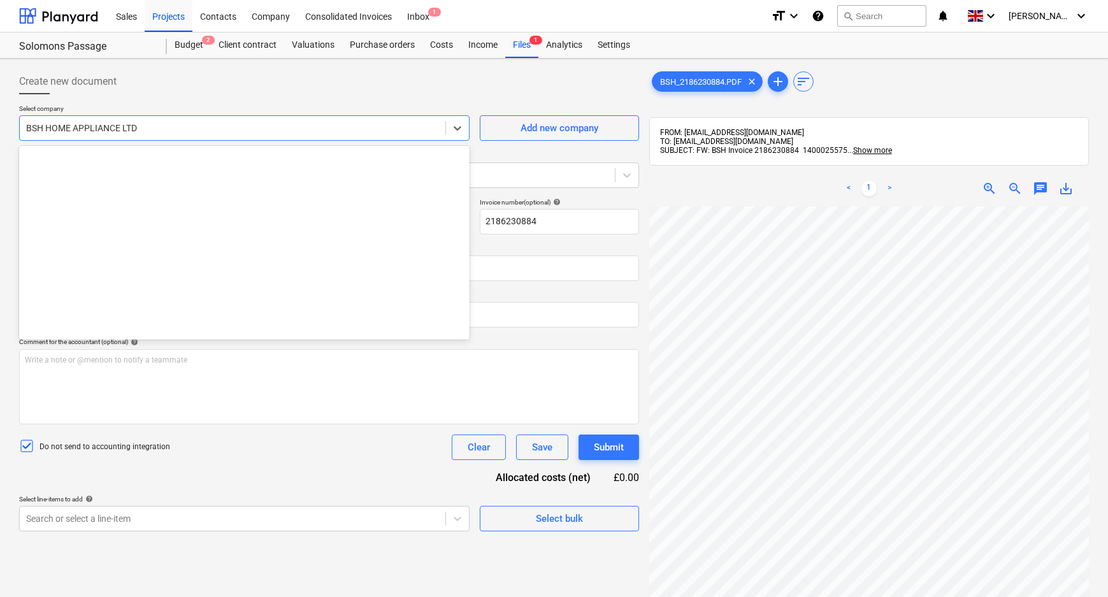
click at [184, 132] on div at bounding box center [232, 128] width 413 height 13
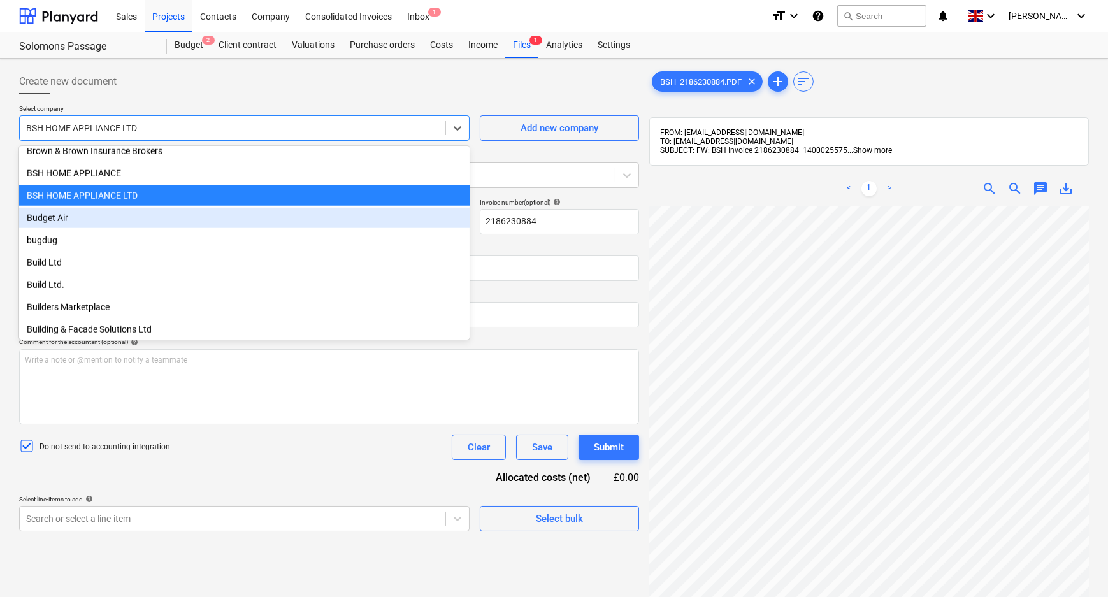
scroll to position [3399, 0]
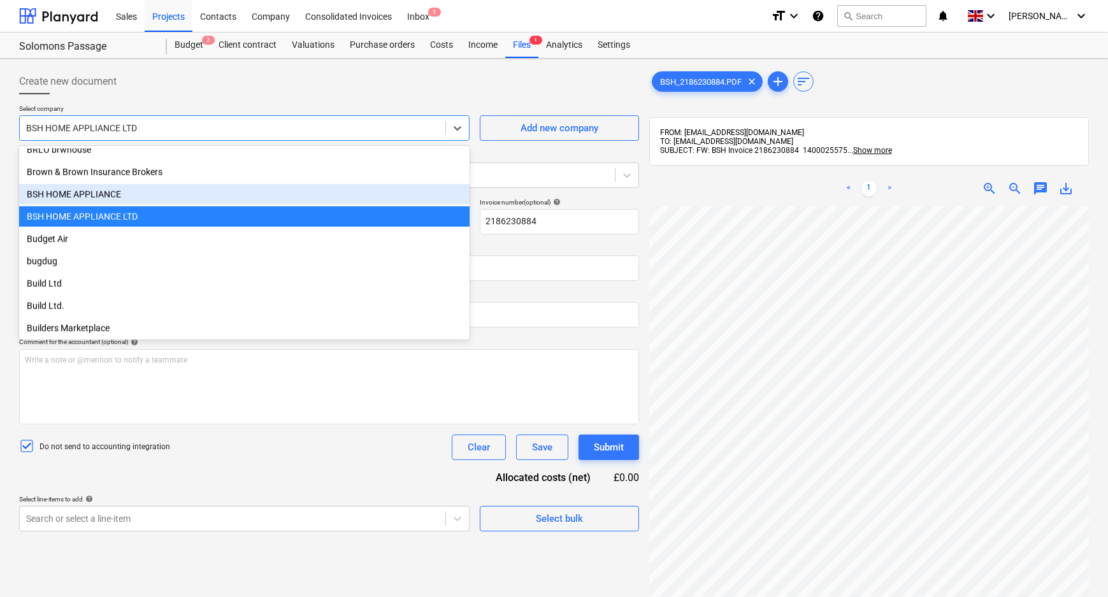
click at [178, 191] on div "BSH HOME APPLIANCE" at bounding box center [244, 194] width 451 height 20
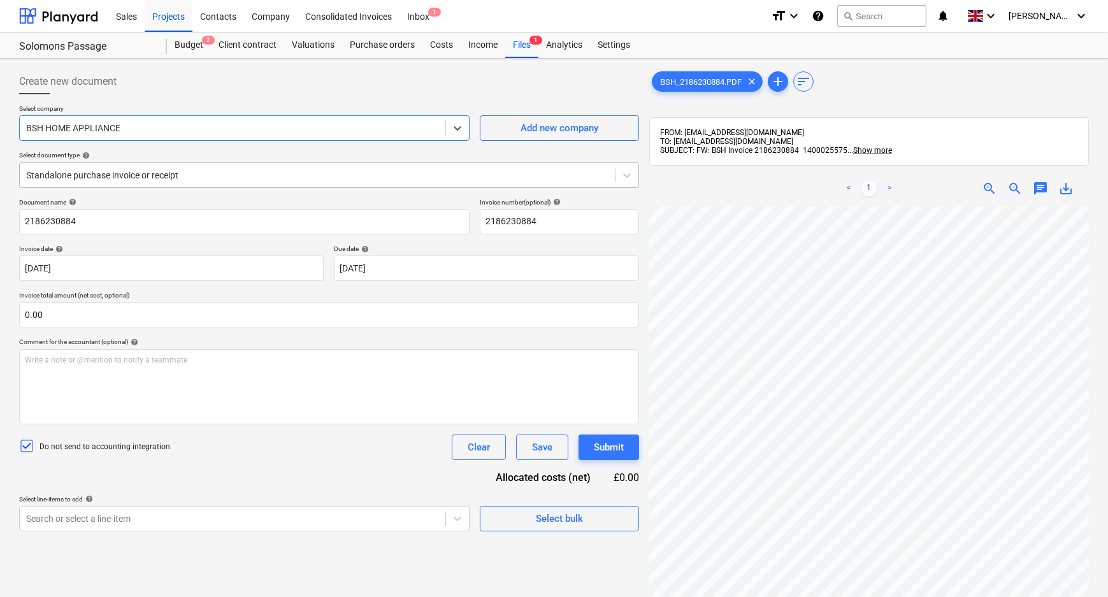
click at [168, 173] on div at bounding box center [317, 175] width 582 height 13
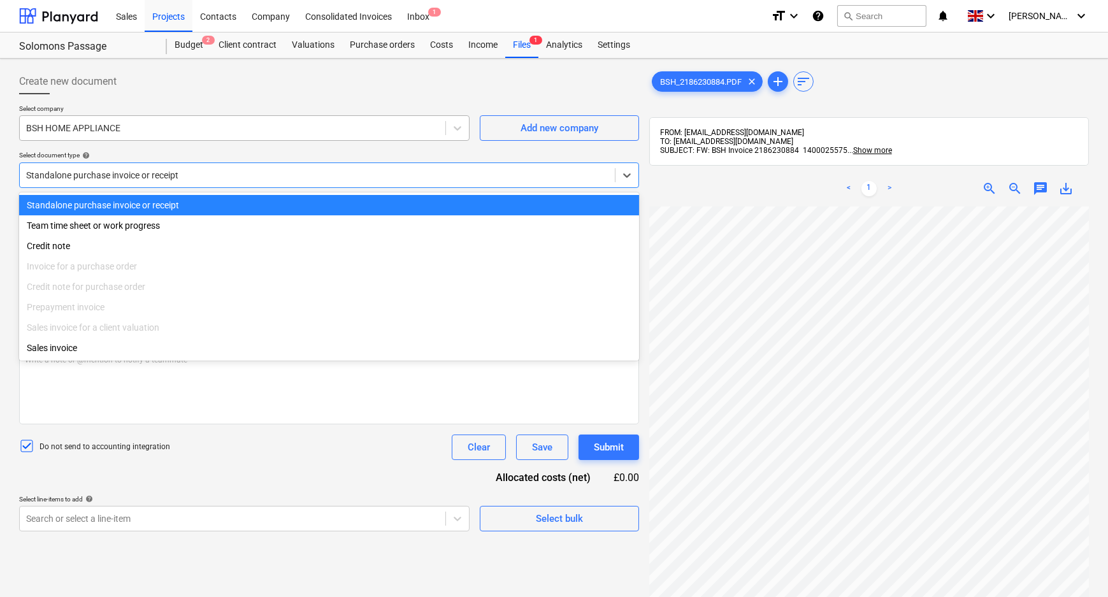
click at [162, 137] on div "BSH HOME APPLIANCE" at bounding box center [233, 128] width 426 height 18
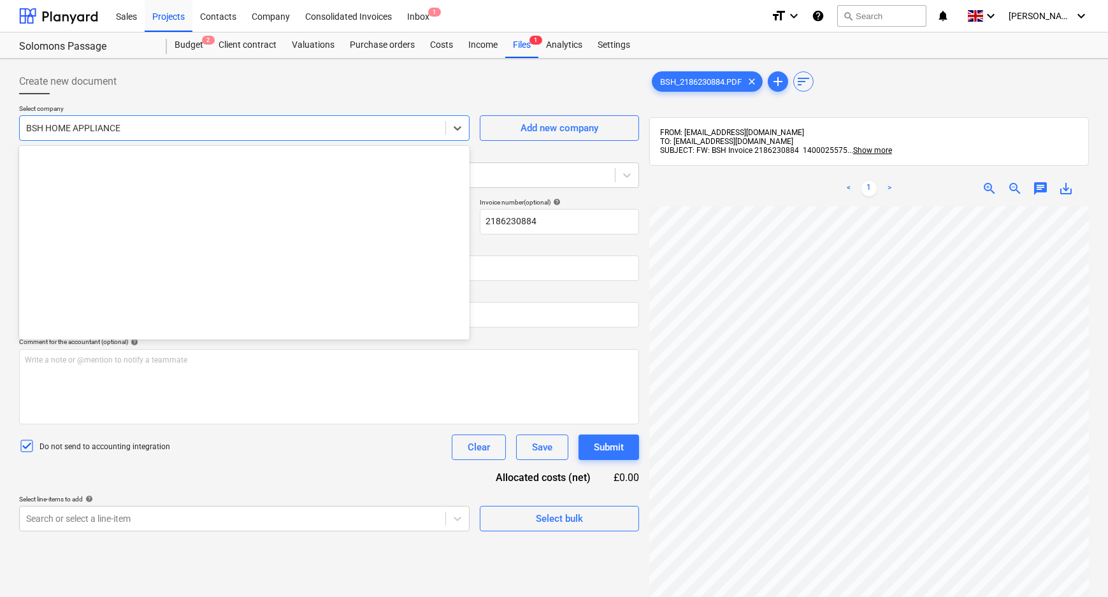
scroll to position [3435, 0]
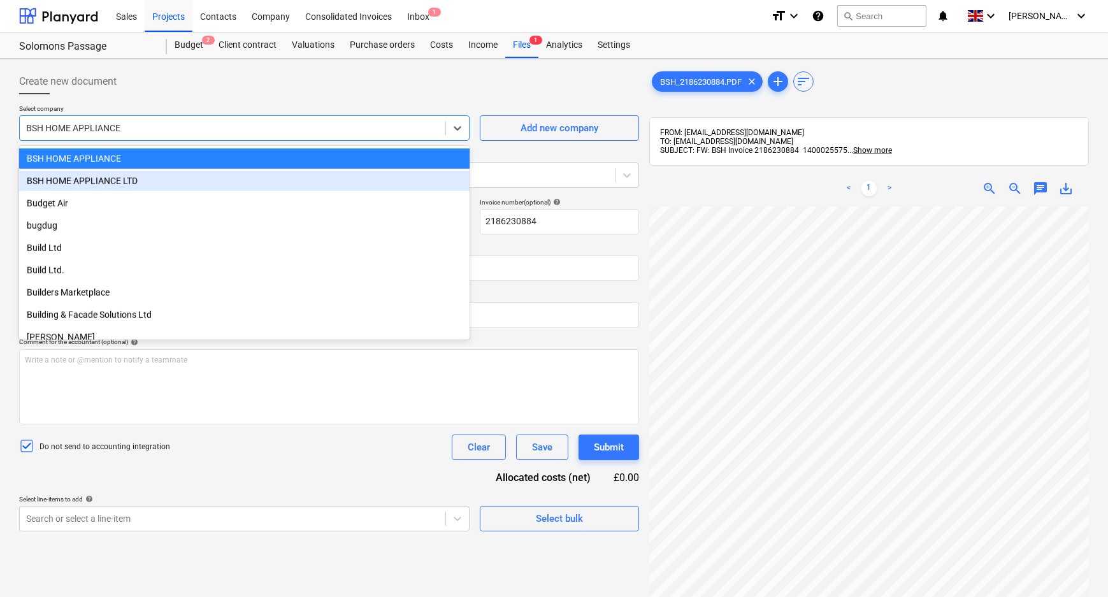
click at [157, 181] on div "BSH HOME APPLIANCE LTD" at bounding box center [244, 181] width 451 height 20
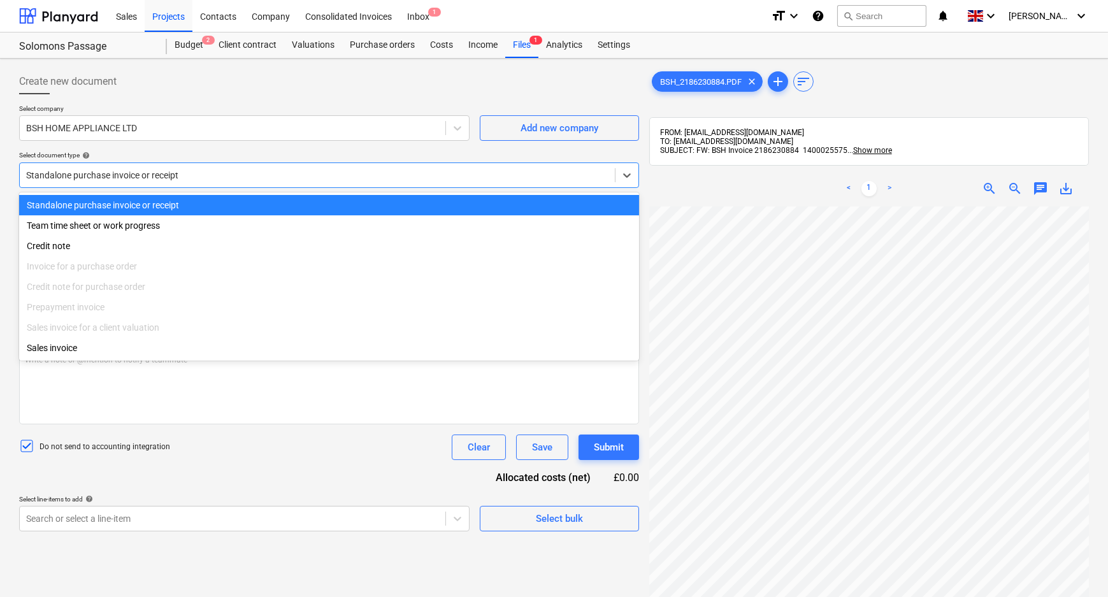
click at [157, 181] on div at bounding box center [317, 175] width 582 height 13
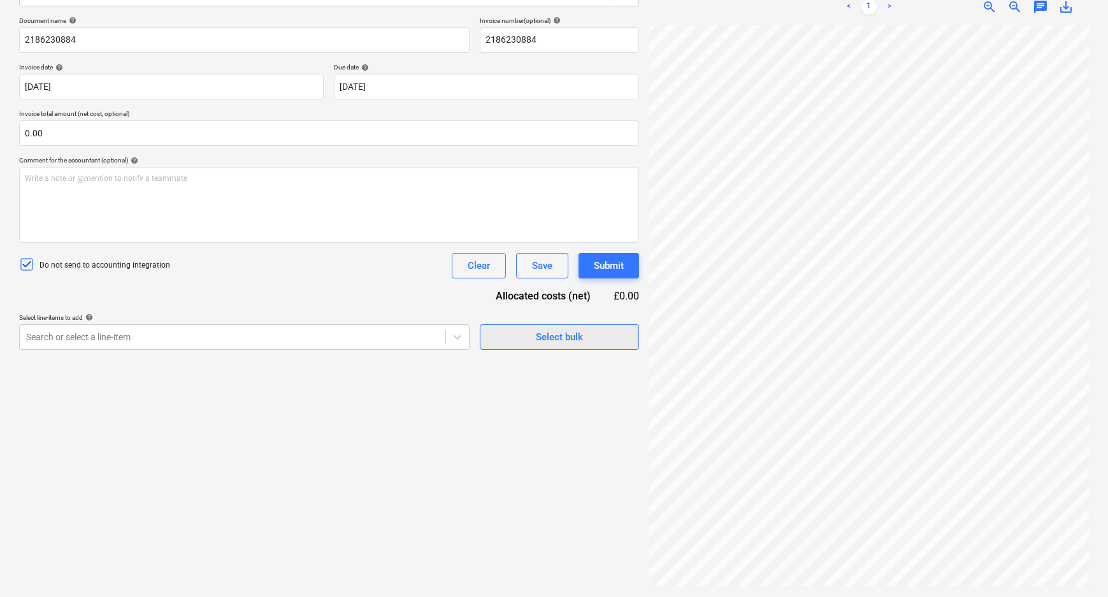
scroll to position [2, 41]
drag, startPoint x: 276, startPoint y: 339, endPoint x: 245, endPoint y: 351, distance: 32.9
click at [275, 339] on div at bounding box center [232, 337] width 413 height 13
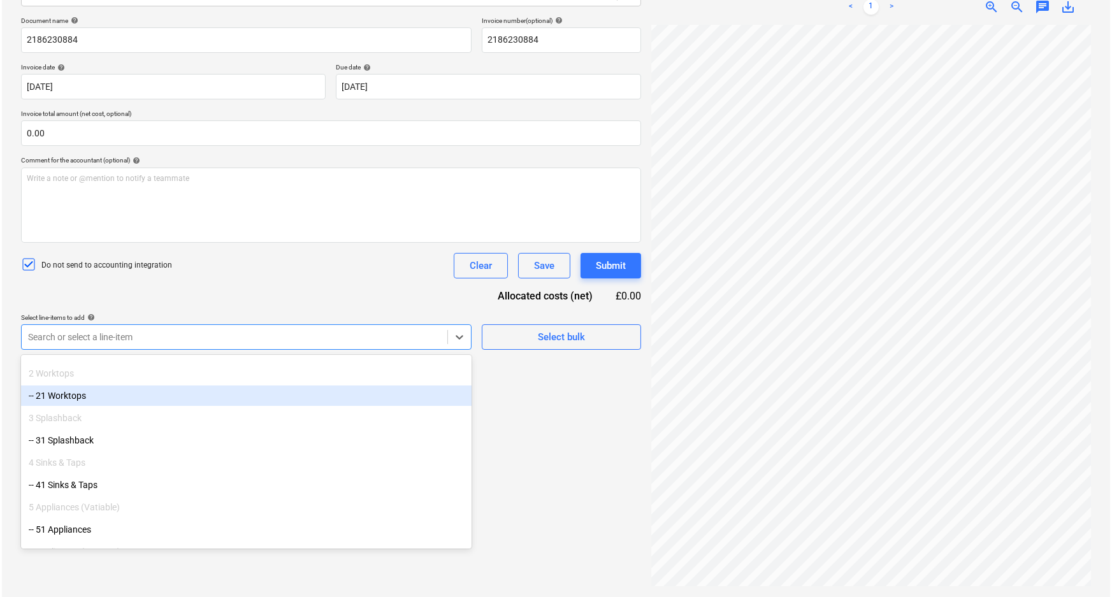
scroll to position [115, 0]
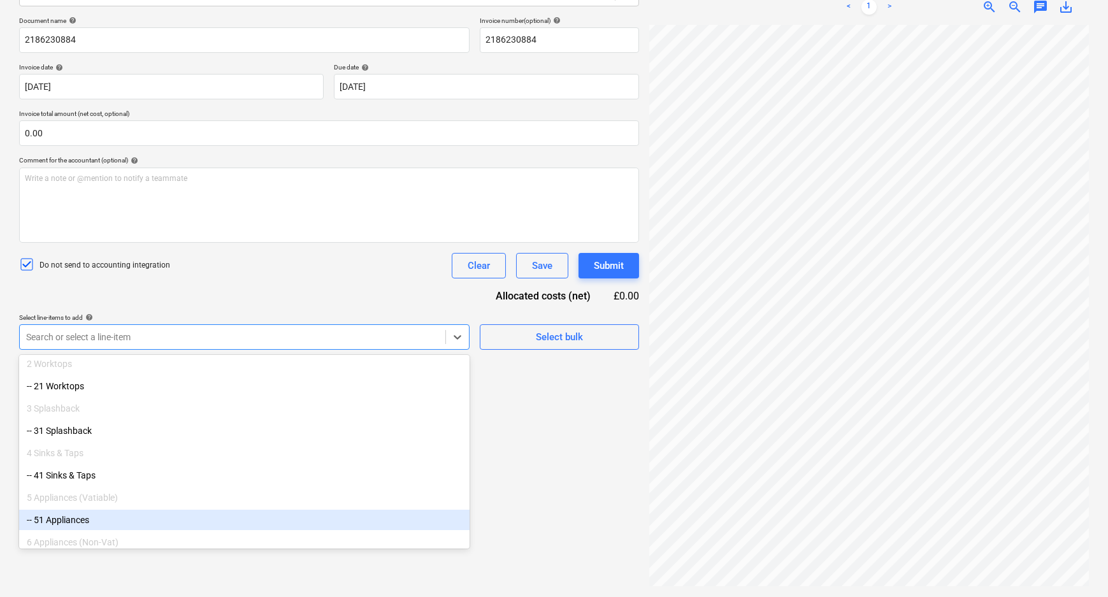
click at [96, 514] on div "-- 51 Appliances" at bounding box center [244, 520] width 451 height 20
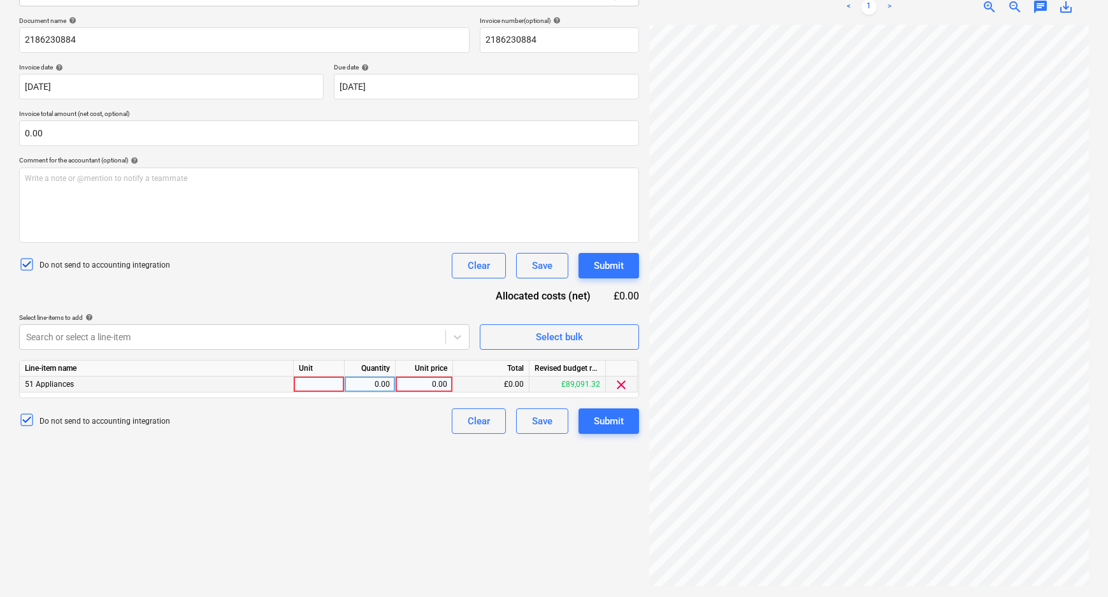
click at [514, 385] on div "£0.00" at bounding box center [491, 385] width 76 height 16
click at [407, 383] on div "0.00" at bounding box center [424, 385] width 47 height 16
type input "16865.30"
click at [307, 382] on div at bounding box center [319, 385] width 51 height 16
click at [477, 493] on div "Create new document Select company BSH HOME APPLIANCE LTD Add new company Selec…" at bounding box center [329, 237] width 630 height 711
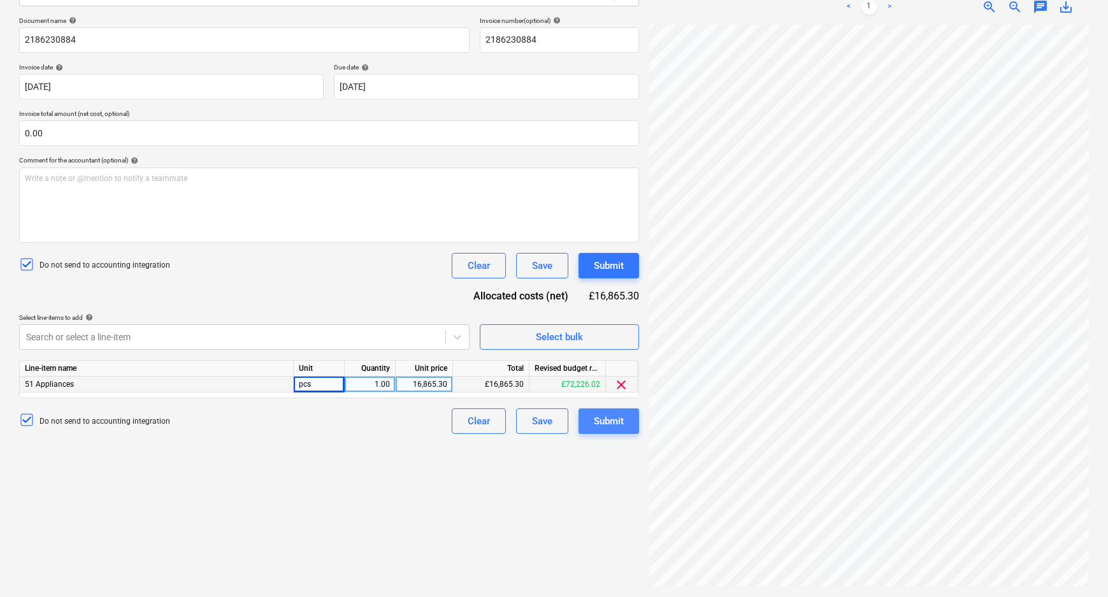
click at [611, 420] on div "Submit" at bounding box center [609, 421] width 30 height 17
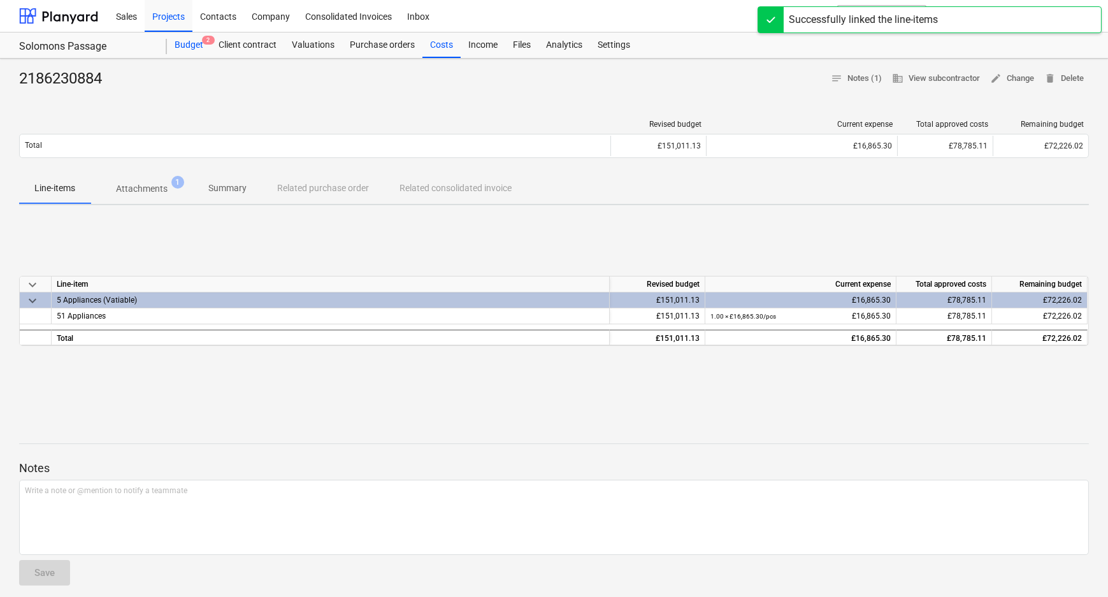
click at [204, 49] on div "Budget 2" at bounding box center [189, 45] width 44 height 25
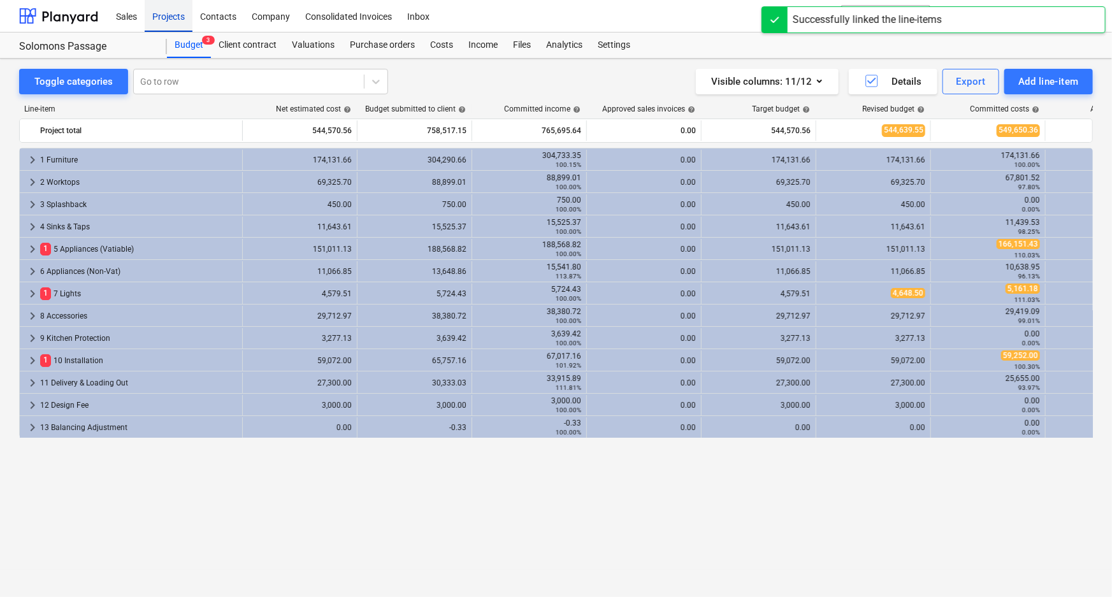
click at [178, 13] on div "Projects" at bounding box center [169, 15] width 48 height 33
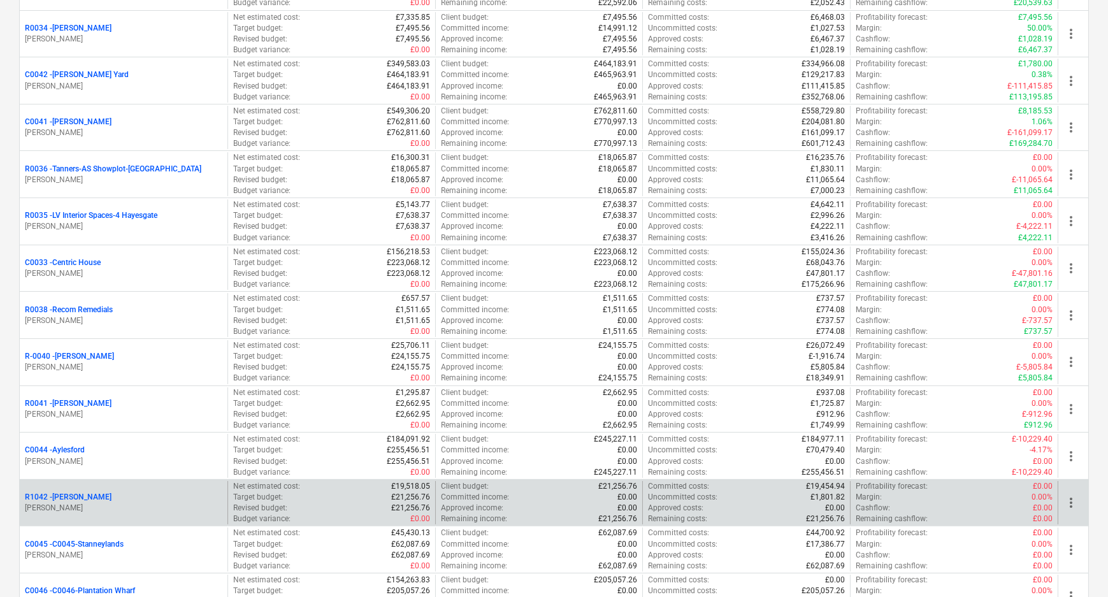
scroll to position [508, 0]
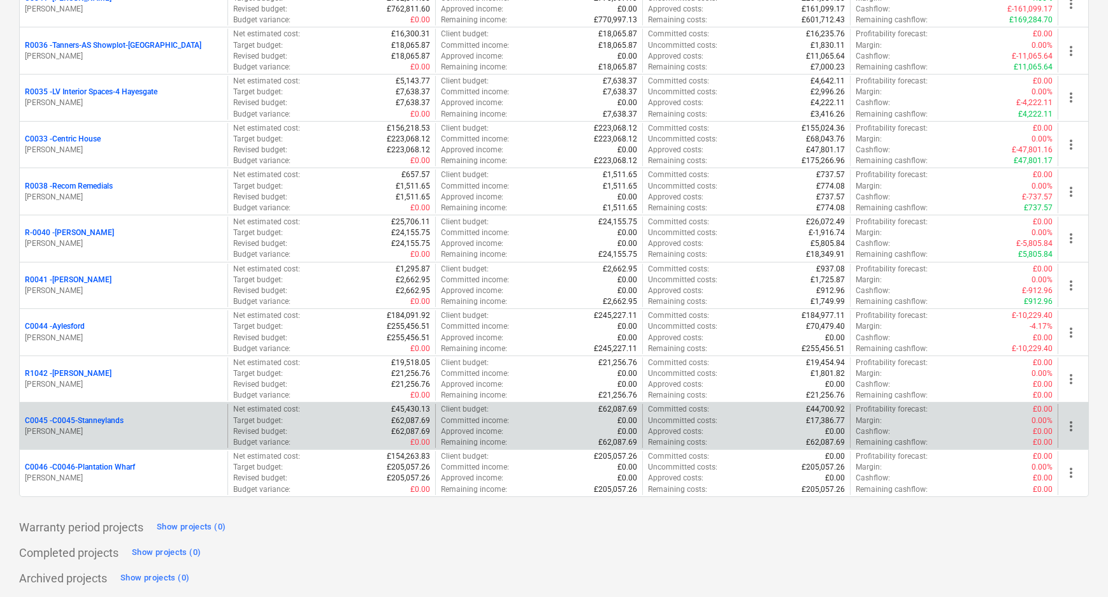
click at [101, 421] on p "C0045 - C0045-Stanneylands" at bounding box center [74, 420] width 99 height 11
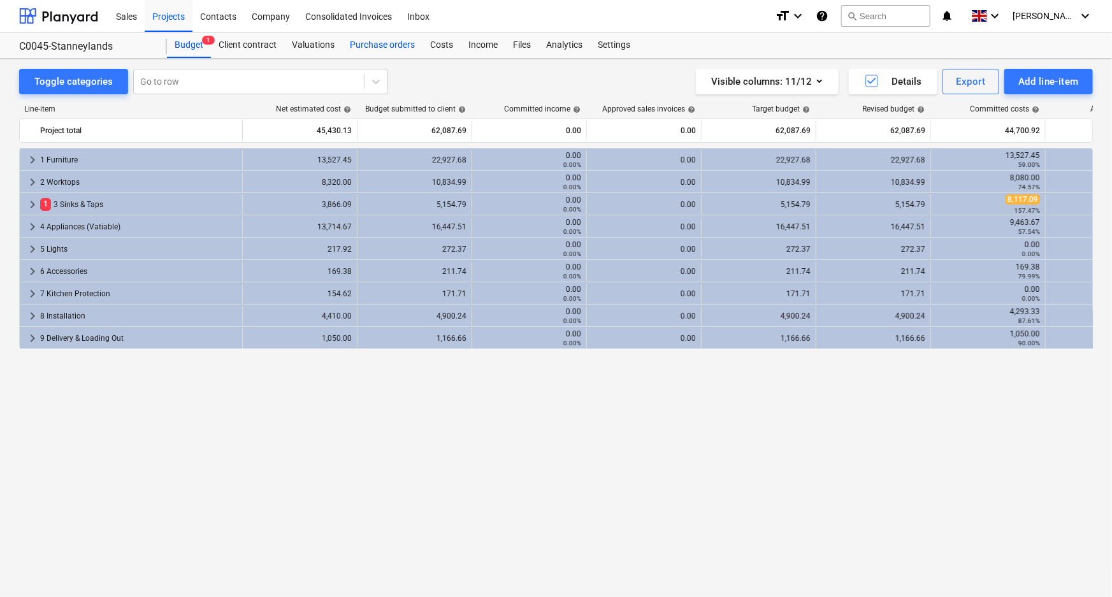
click at [368, 43] on div "Purchase orders" at bounding box center [382, 45] width 80 height 25
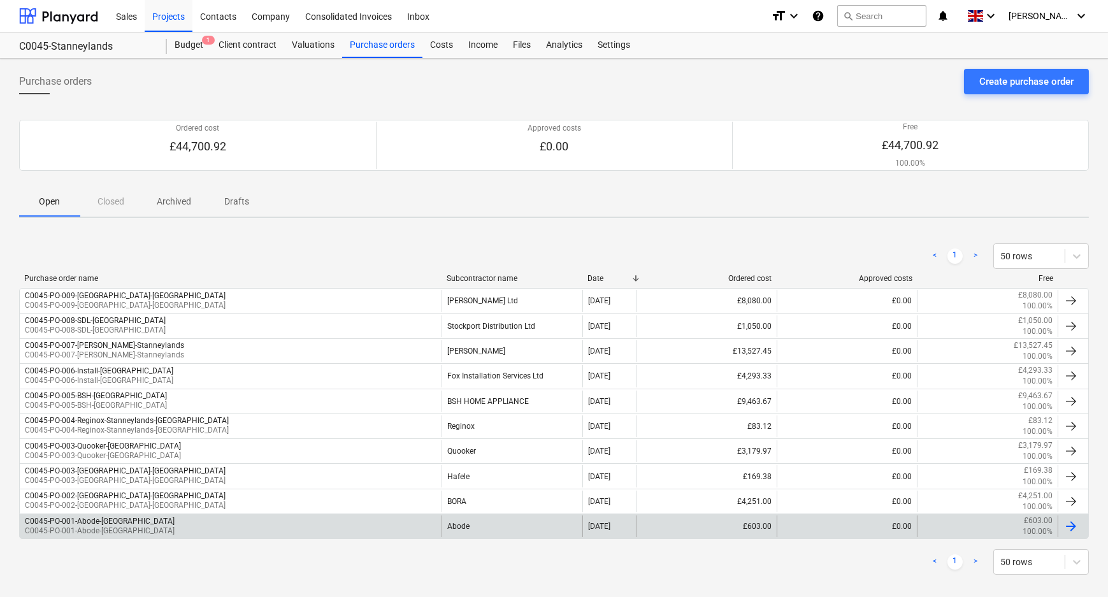
click at [164, 521] on div "C0045-PO-001-Abode-Stanneylands C0045-PO-001-Abode-[GEOGRAPHIC_DATA]" at bounding box center [231, 527] width 422 height 22
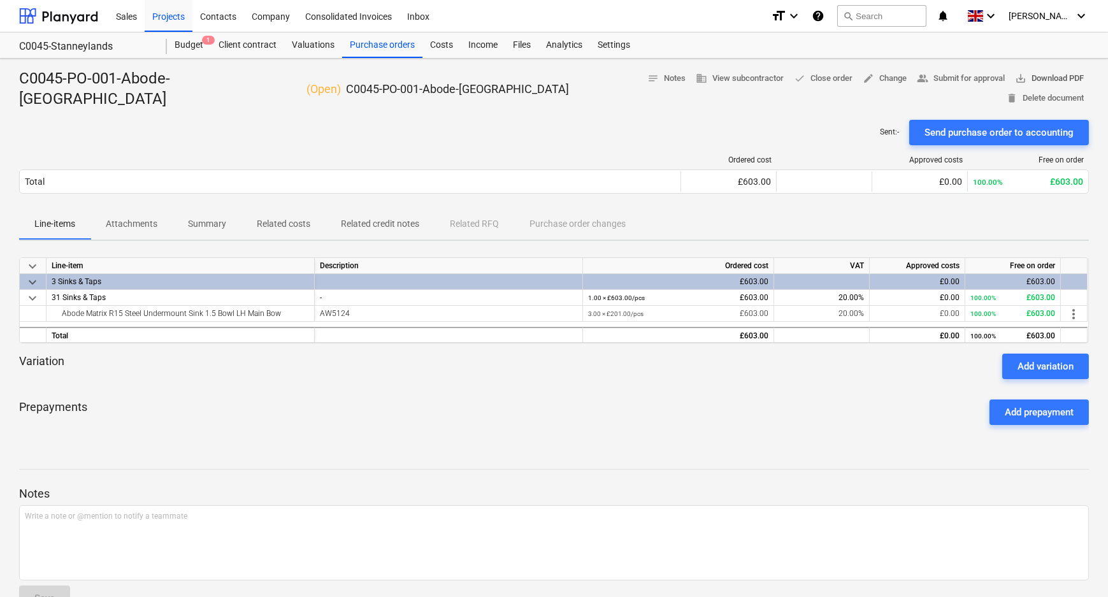
click at [1015, 74] on span "save_alt Download PDF" at bounding box center [1049, 78] width 69 height 15
click at [405, 50] on div "Purchase orders" at bounding box center [382, 45] width 80 height 25
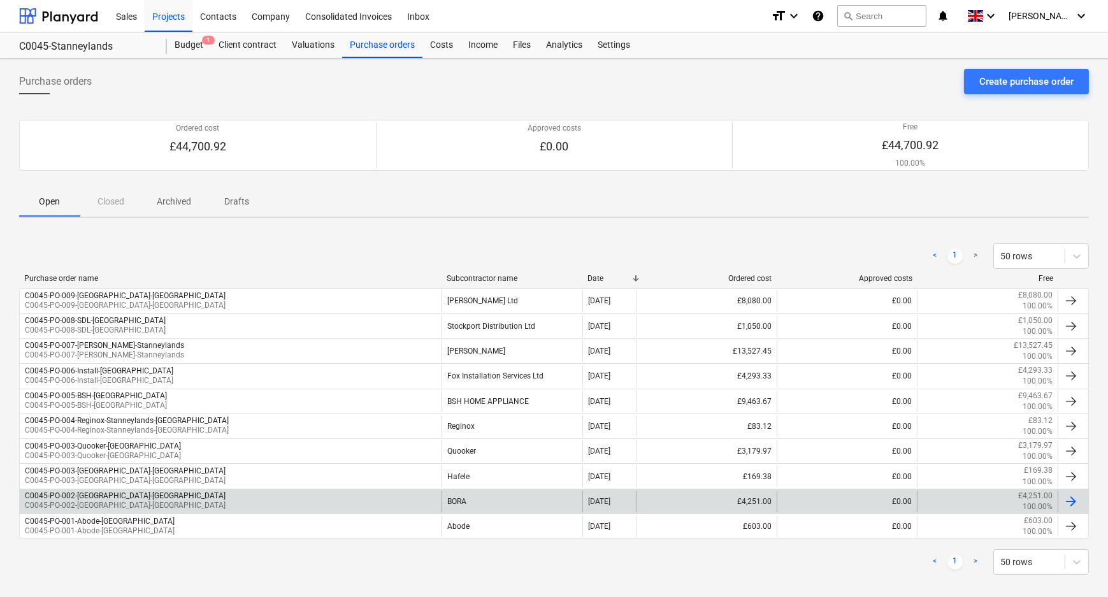
click at [116, 495] on div "C0045-PO-002-[GEOGRAPHIC_DATA]-[GEOGRAPHIC_DATA]" at bounding box center [125, 495] width 201 height 9
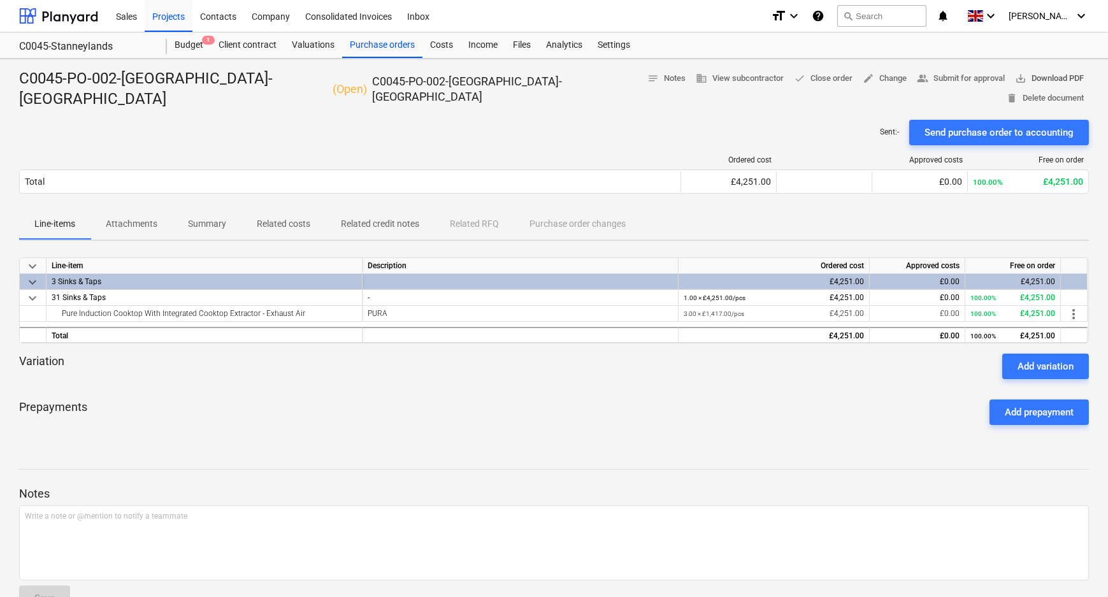
click at [1015, 75] on span "save_alt Download PDF" at bounding box center [1049, 78] width 69 height 15
click at [399, 43] on div "Purchase orders" at bounding box center [382, 45] width 80 height 25
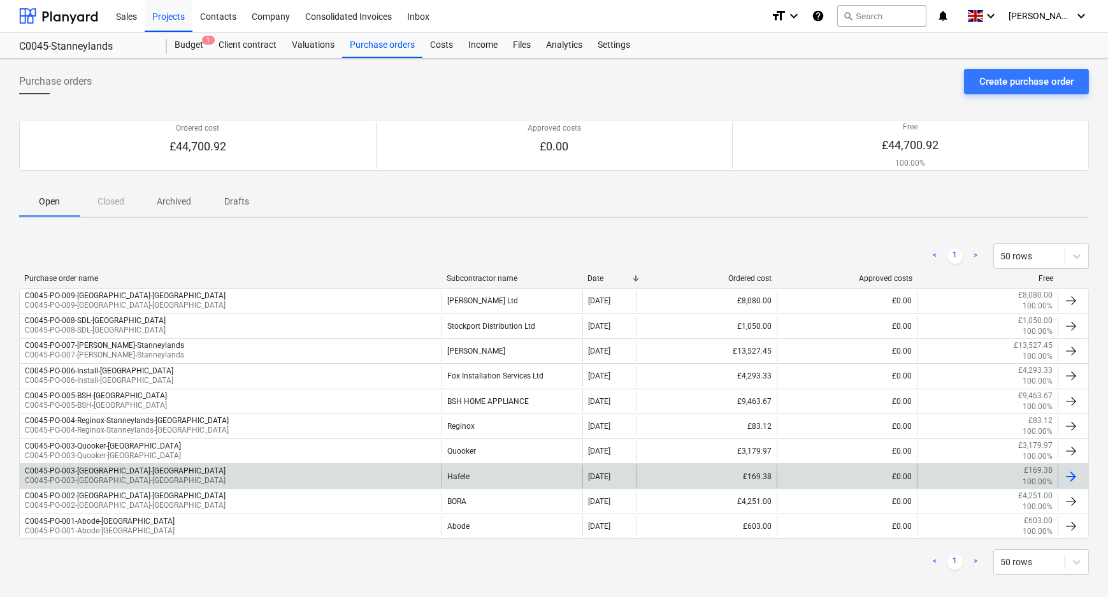
click at [114, 472] on div "C0045-PO-003-[GEOGRAPHIC_DATA]-[GEOGRAPHIC_DATA]" at bounding box center [125, 470] width 201 height 9
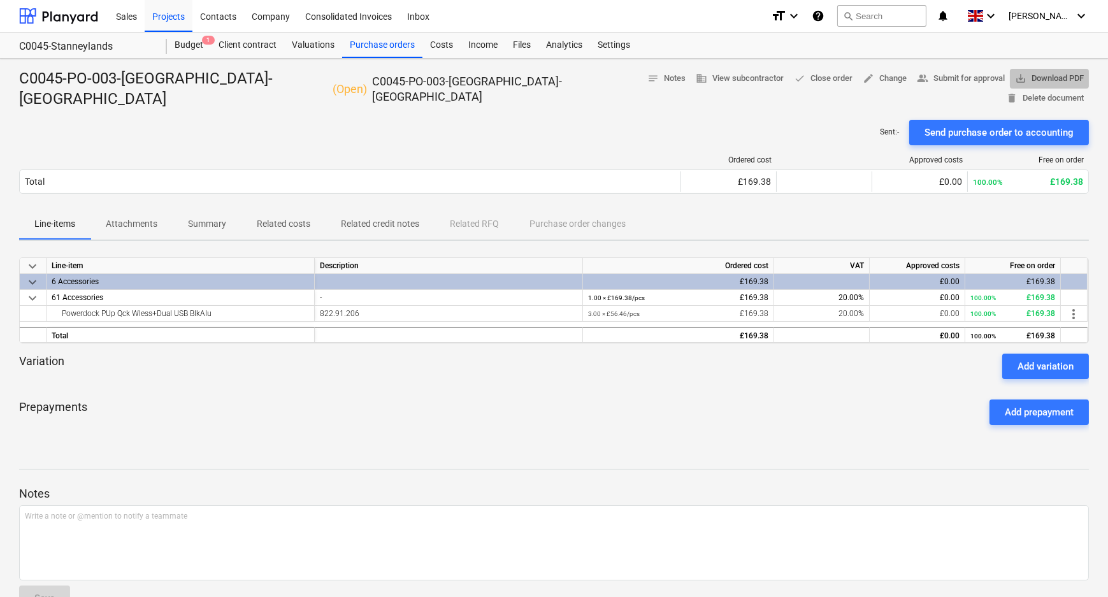
click at [1015, 76] on span "save_alt Download PDF" at bounding box center [1049, 78] width 69 height 15
click at [375, 48] on div "Purchase orders" at bounding box center [382, 45] width 80 height 25
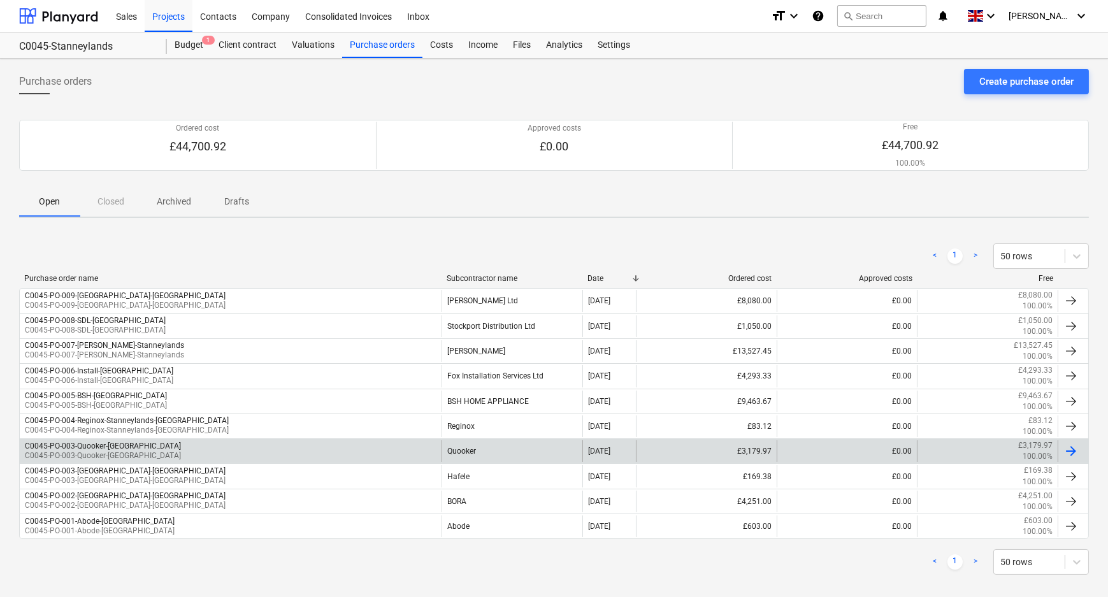
click at [125, 451] on p "C0045-PO-003-Quooker-[GEOGRAPHIC_DATA]" at bounding box center [103, 456] width 156 height 11
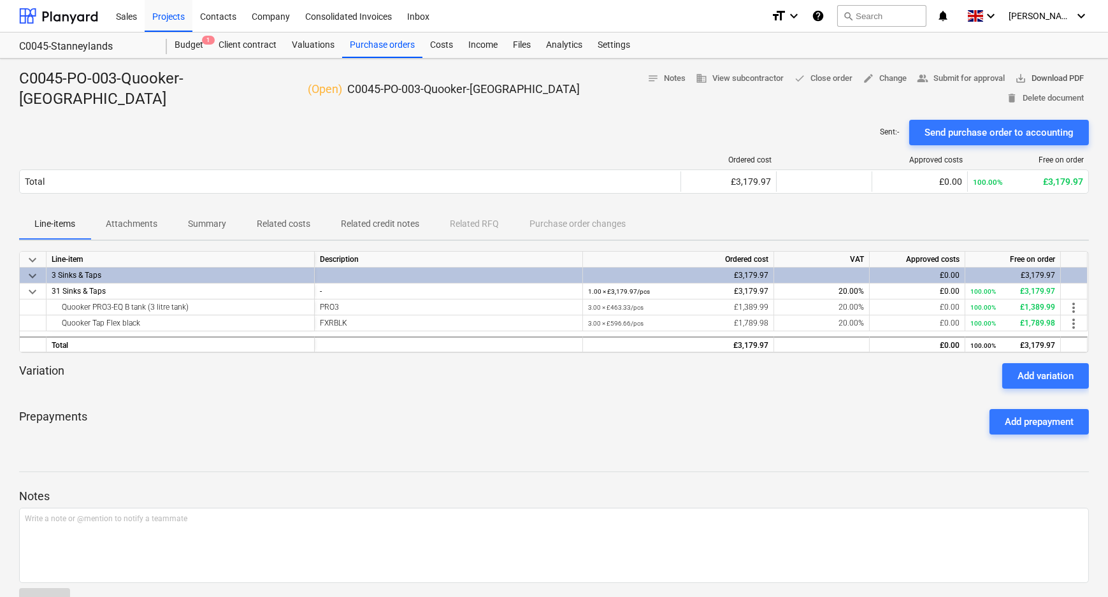
click at [1015, 80] on span "save_alt Download PDF" at bounding box center [1049, 78] width 69 height 15
drag, startPoint x: 370, startPoint y: 47, endPoint x: 366, endPoint y: 57, distance: 11.5
click at [370, 47] on div "Purchase orders" at bounding box center [382, 45] width 80 height 25
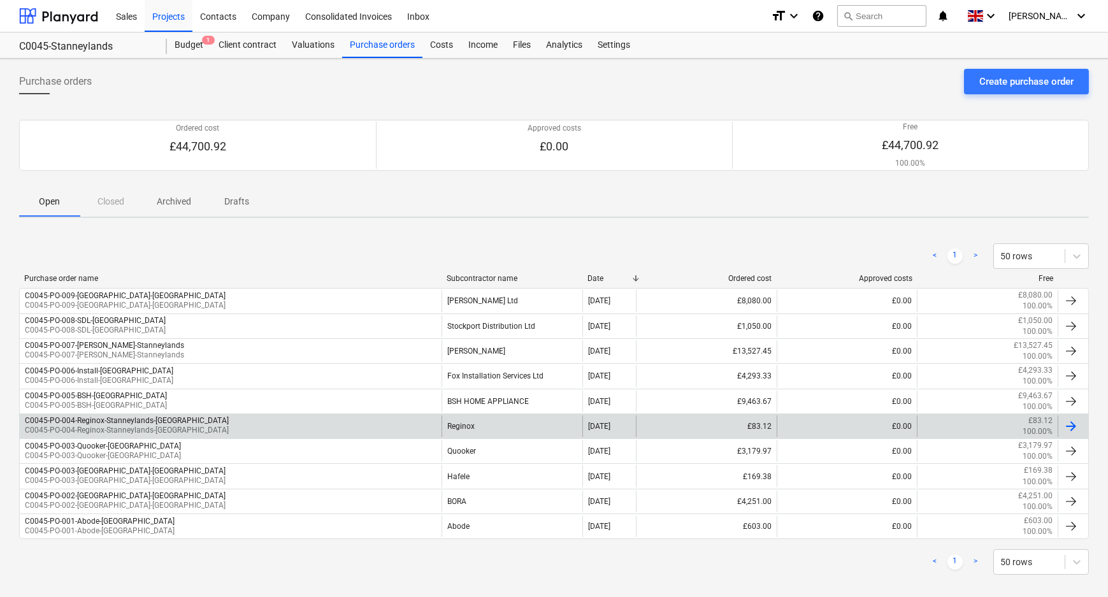
click at [150, 425] on p "C0045-PO-004-Reginox-Stanneylands-[GEOGRAPHIC_DATA]" at bounding box center [127, 430] width 204 height 11
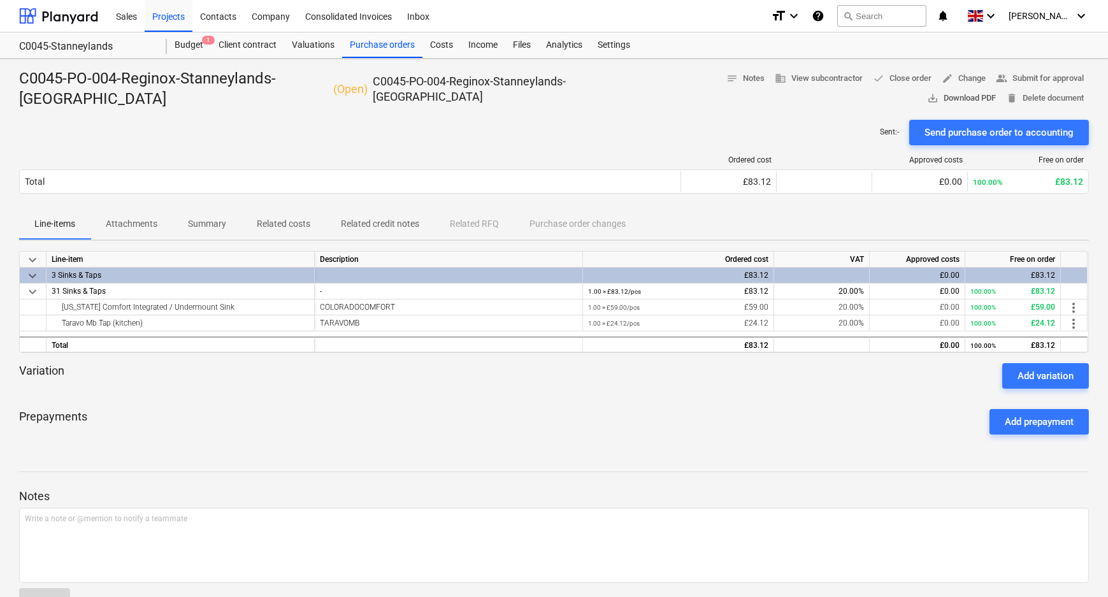
click at [996, 91] on span "save_alt Download PDF" at bounding box center [961, 98] width 69 height 15
click at [377, 43] on div "Purchase orders" at bounding box center [382, 45] width 80 height 25
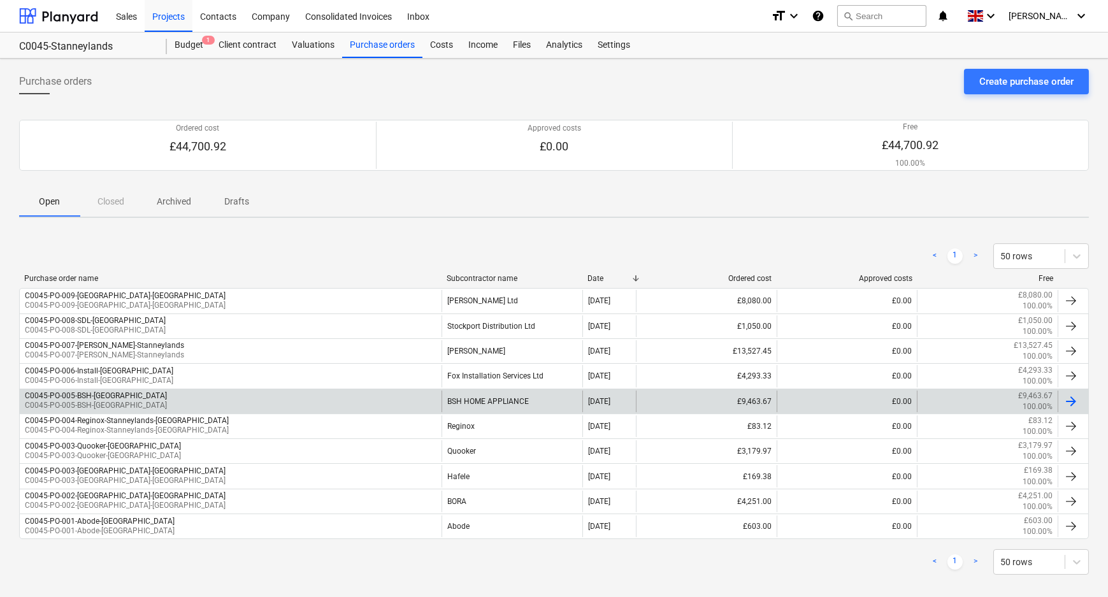
click at [184, 400] on div "C0045-PO-005-BSH-Stanneylands C0045-PO-005-BSH-[GEOGRAPHIC_DATA]" at bounding box center [231, 402] width 422 height 22
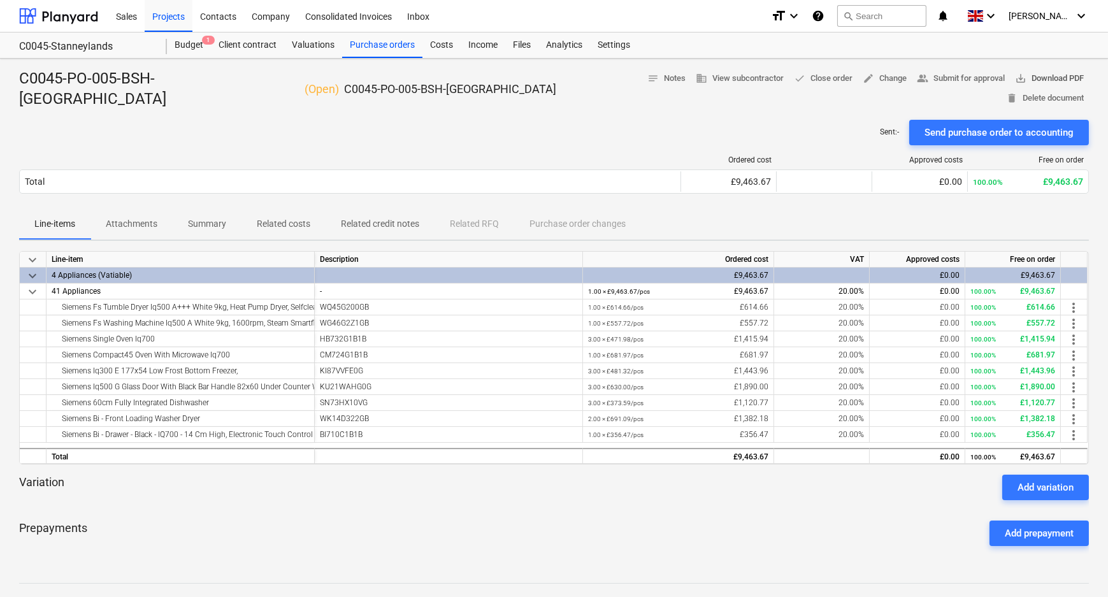
click at [1015, 80] on span "save_alt Download PDF" at bounding box center [1049, 78] width 69 height 15
click at [385, 43] on div "Purchase orders" at bounding box center [382, 45] width 80 height 25
